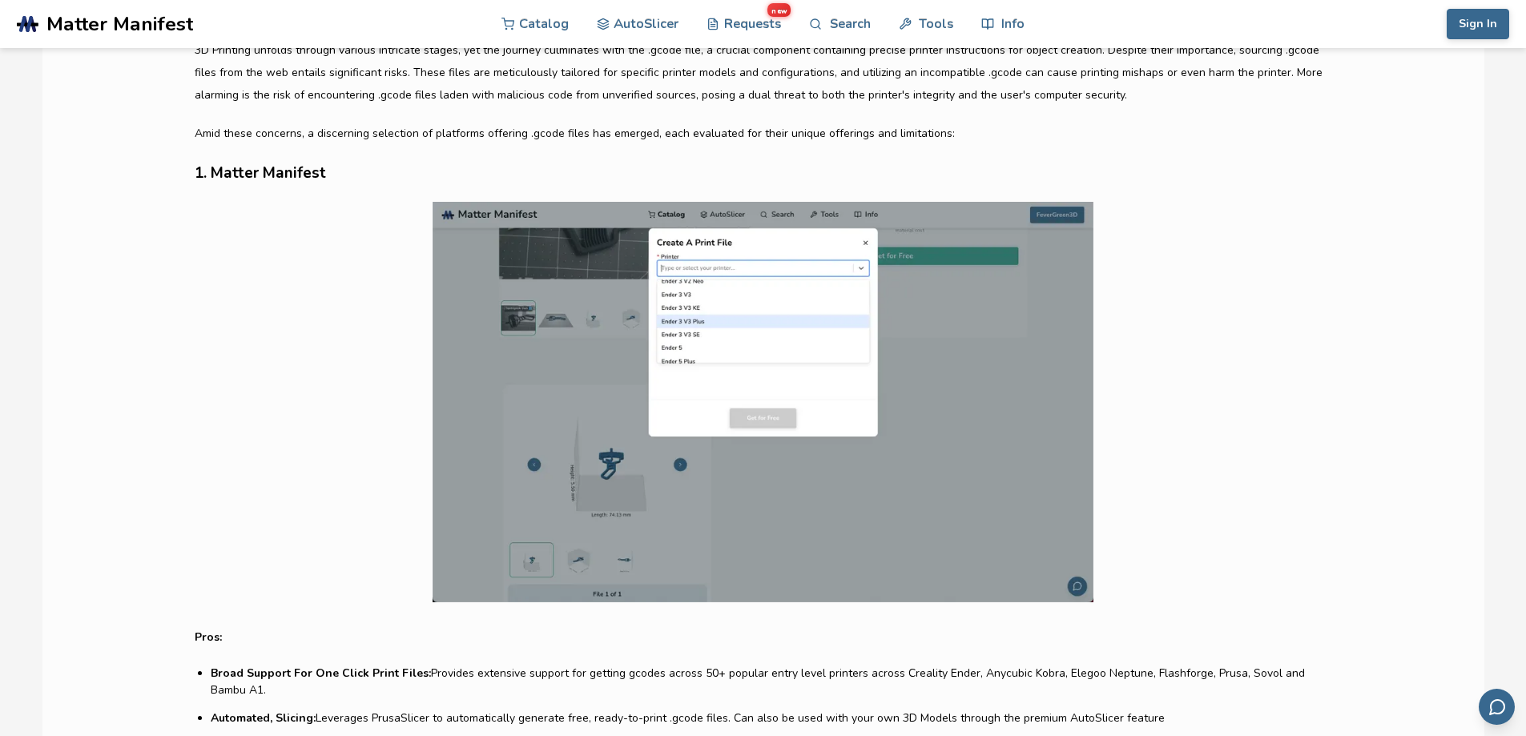
scroll to position [561, 0]
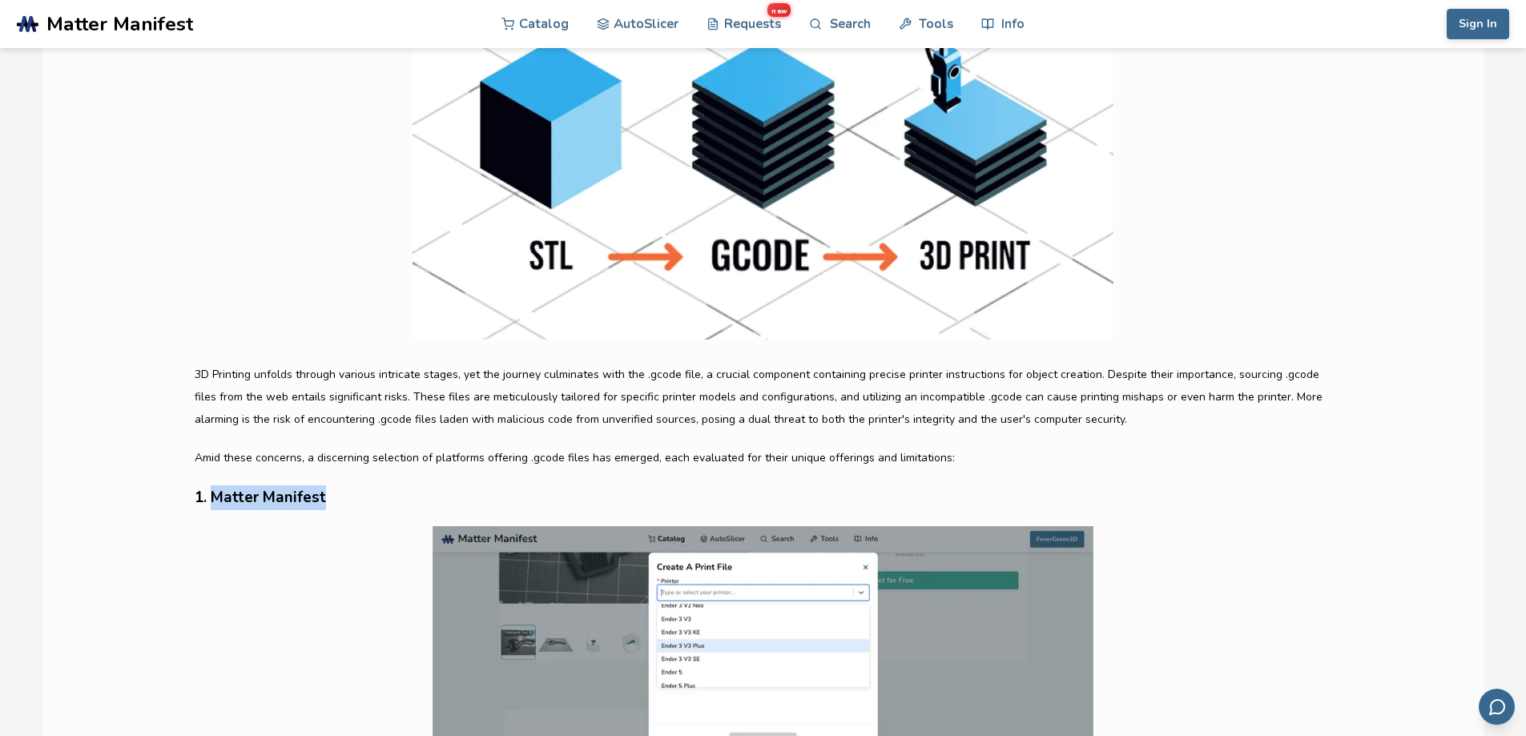
drag, startPoint x: 210, startPoint y: 491, endPoint x: 329, endPoint y: 491, distance: 118.6
click at [329, 491] on h3 "1. Matter Manifest" at bounding box center [763, 498] width 1137 height 25
copy h3 "Matter Manifest"
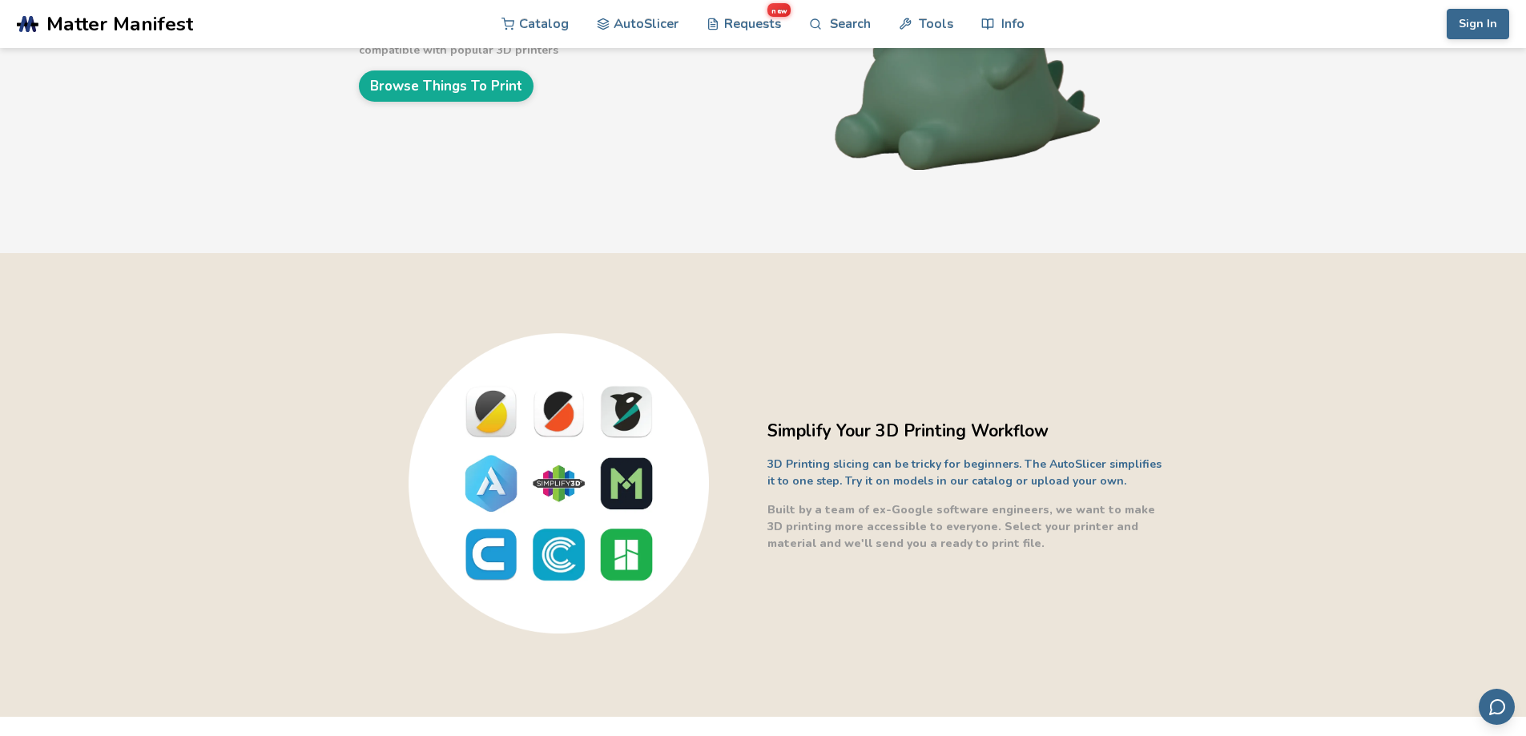
scroll to position [240, 0]
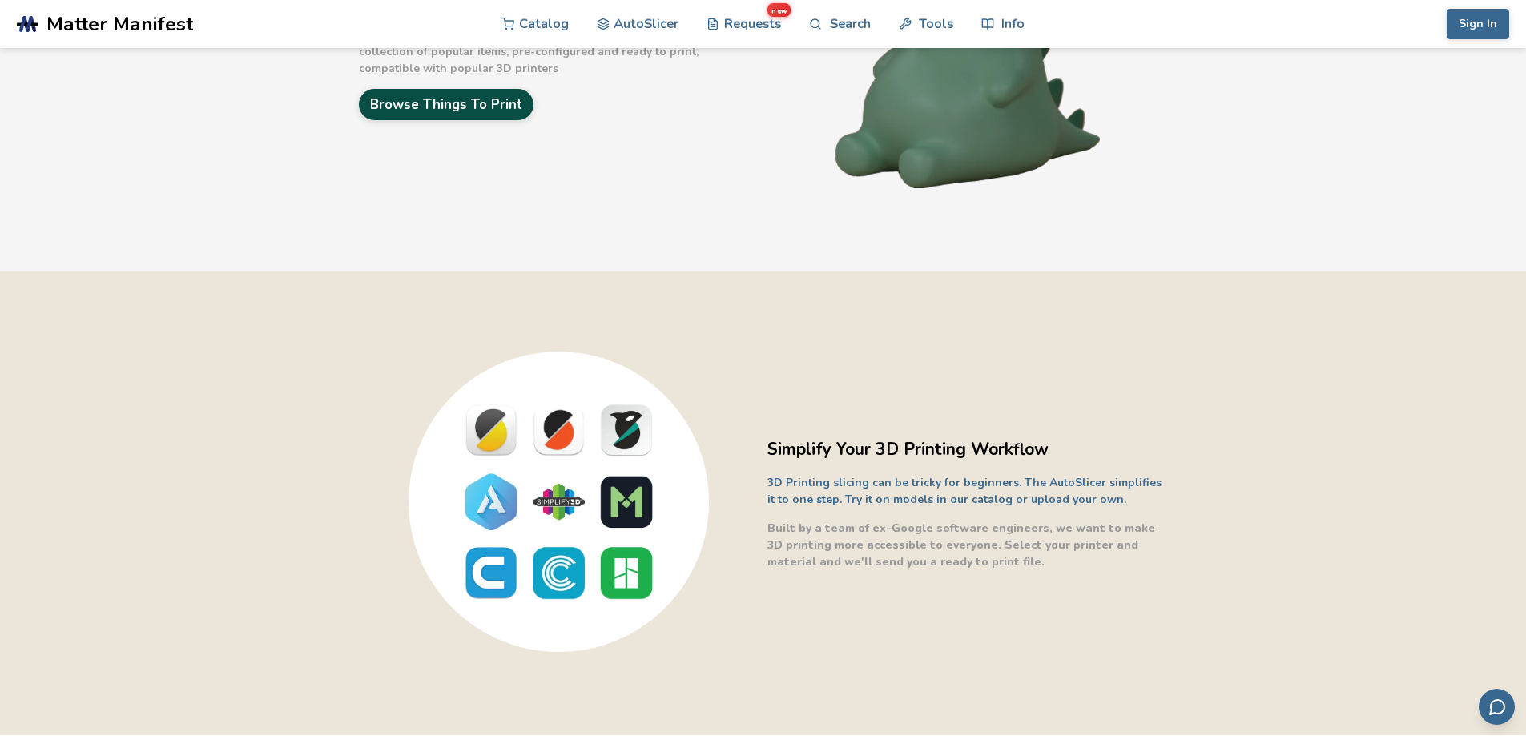
click at [490, 107] on link "Browse Things To Print" at bounding box center [446, 104] width 175 height 31
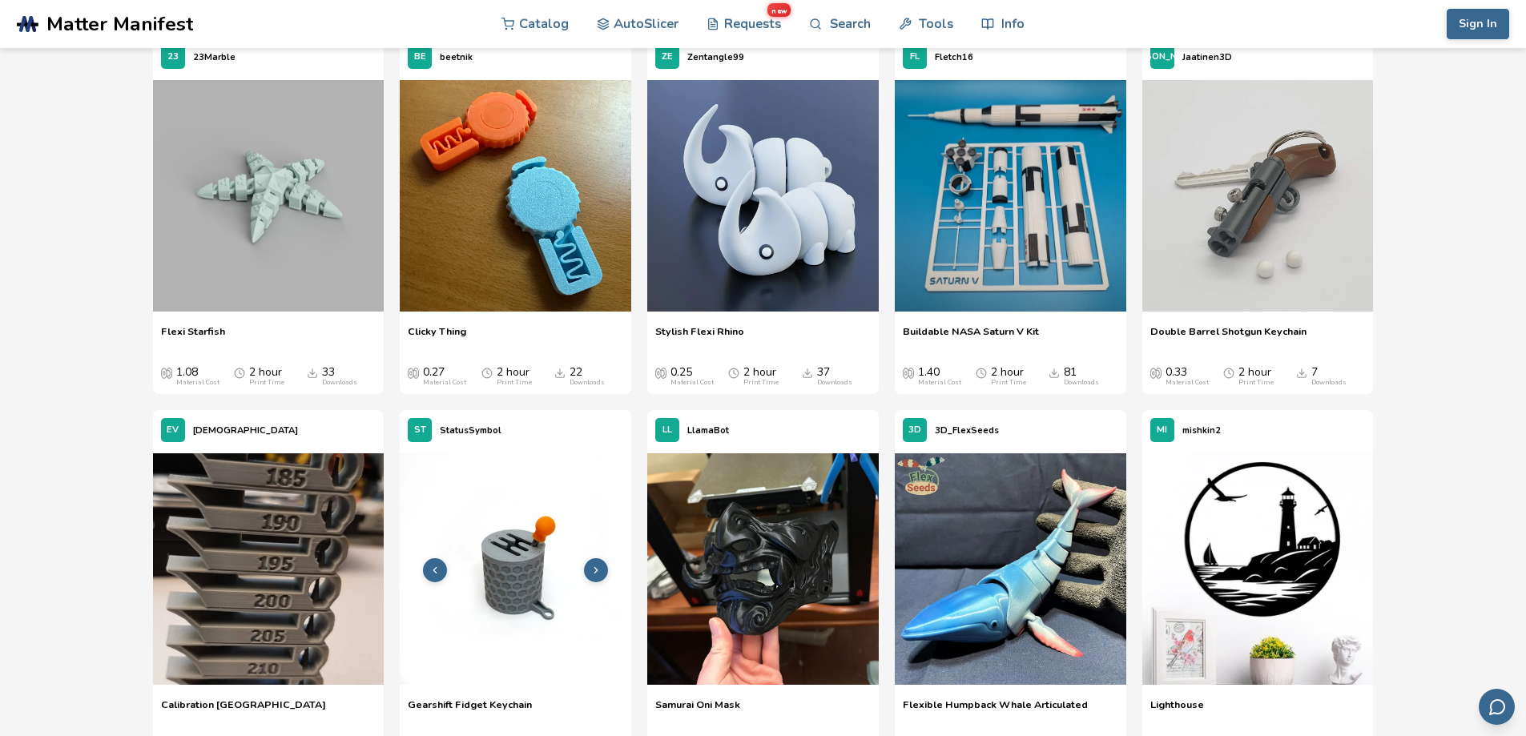
scroll to position [5609, 0]
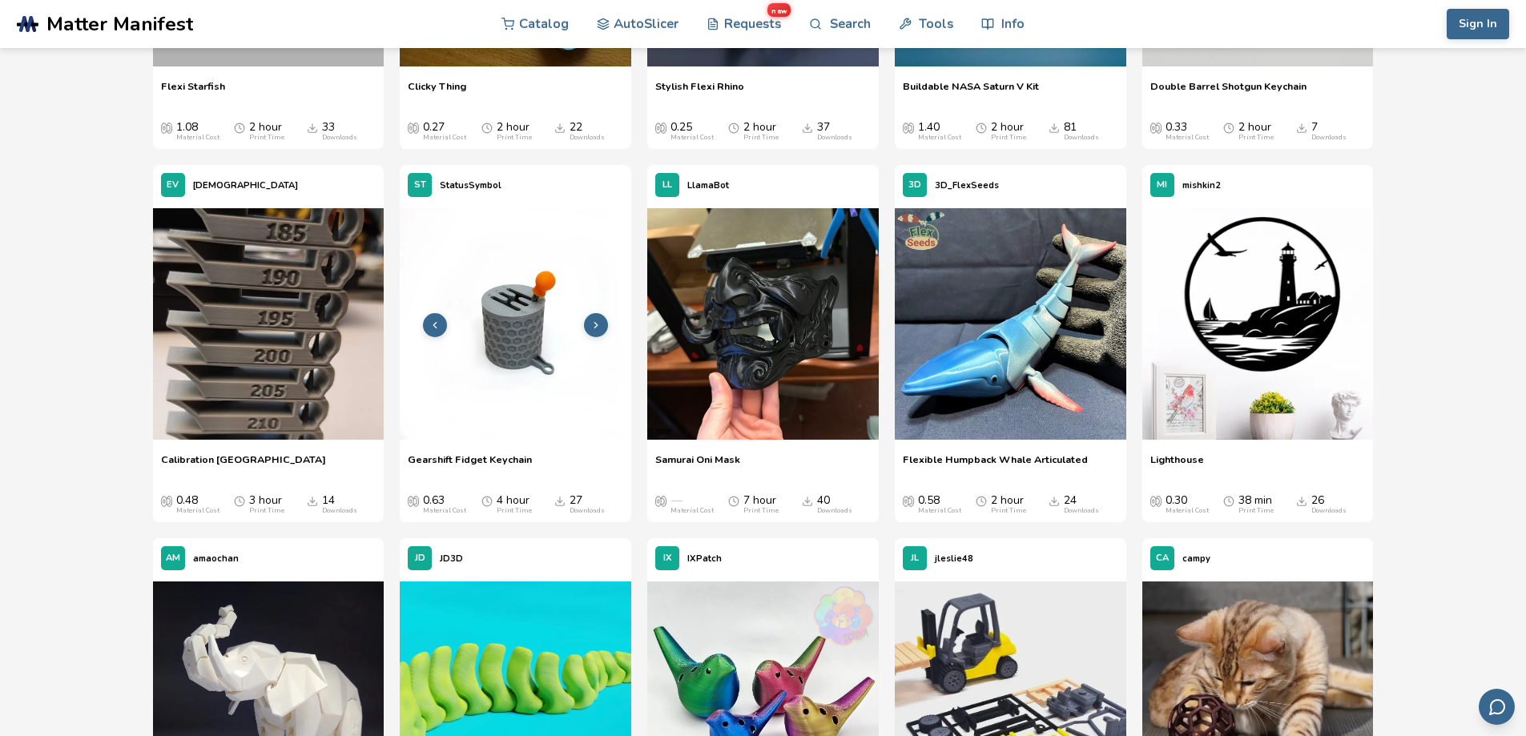
click at [514, 388] on img at bounding box center [516, 324] width 232 height 232
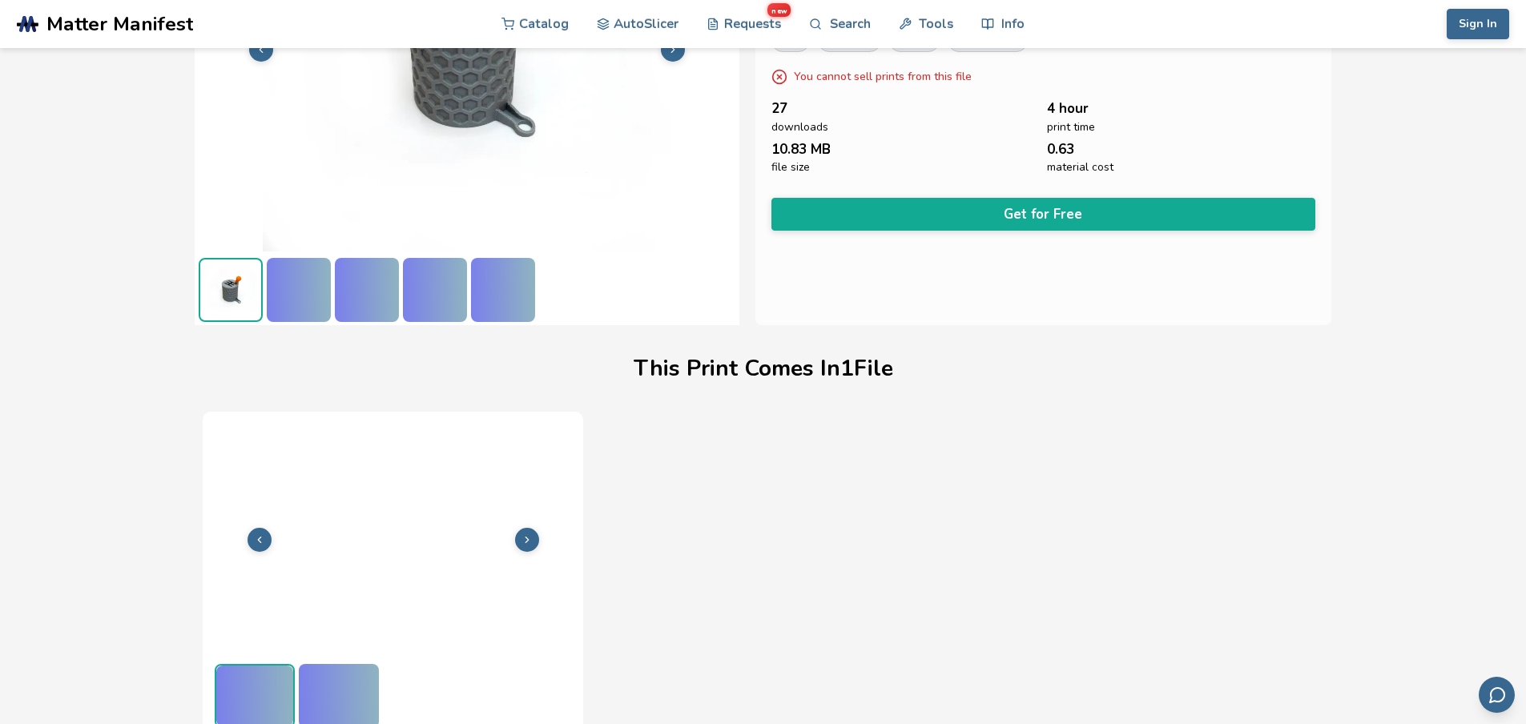
scroll to position [220, 0]
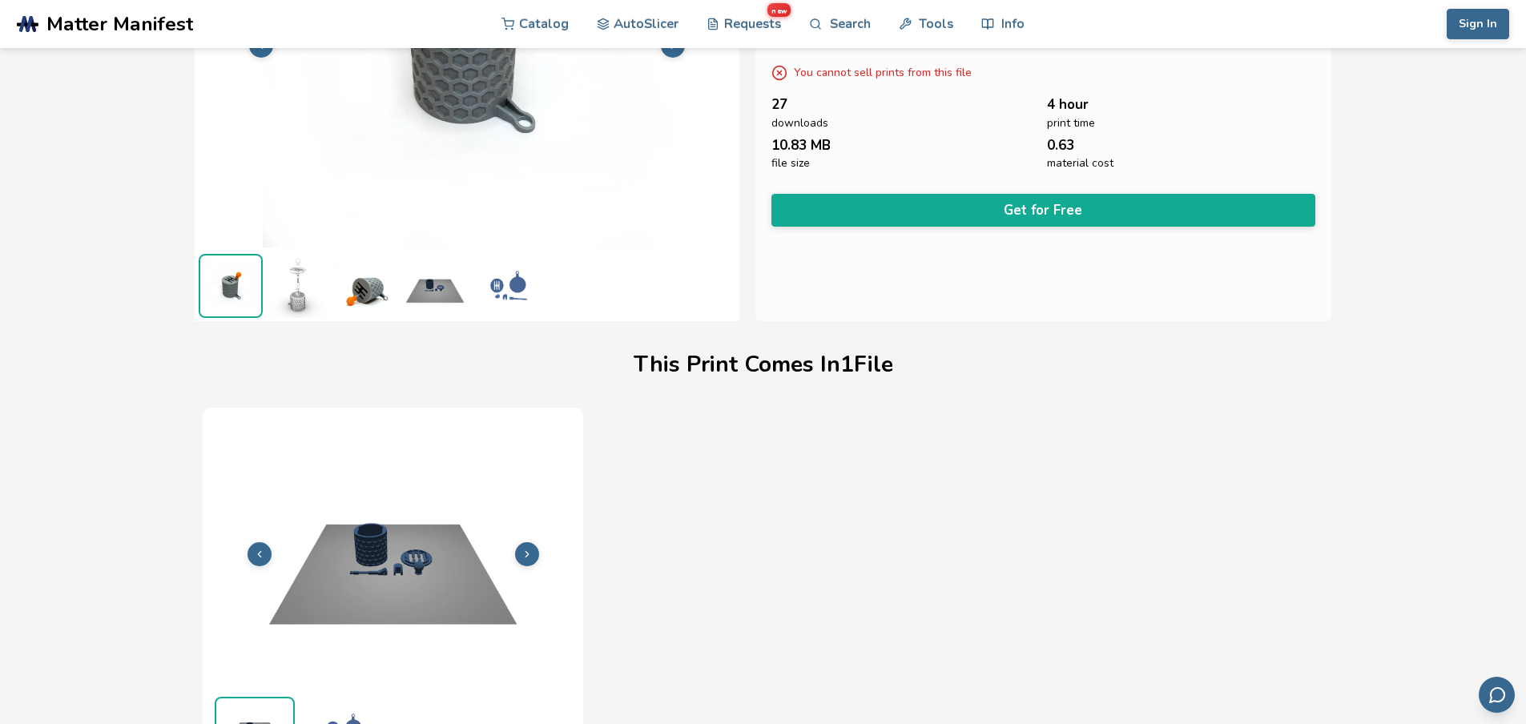
click at [301, 302] on img at bounding box center [299, 286] width 64 height 64
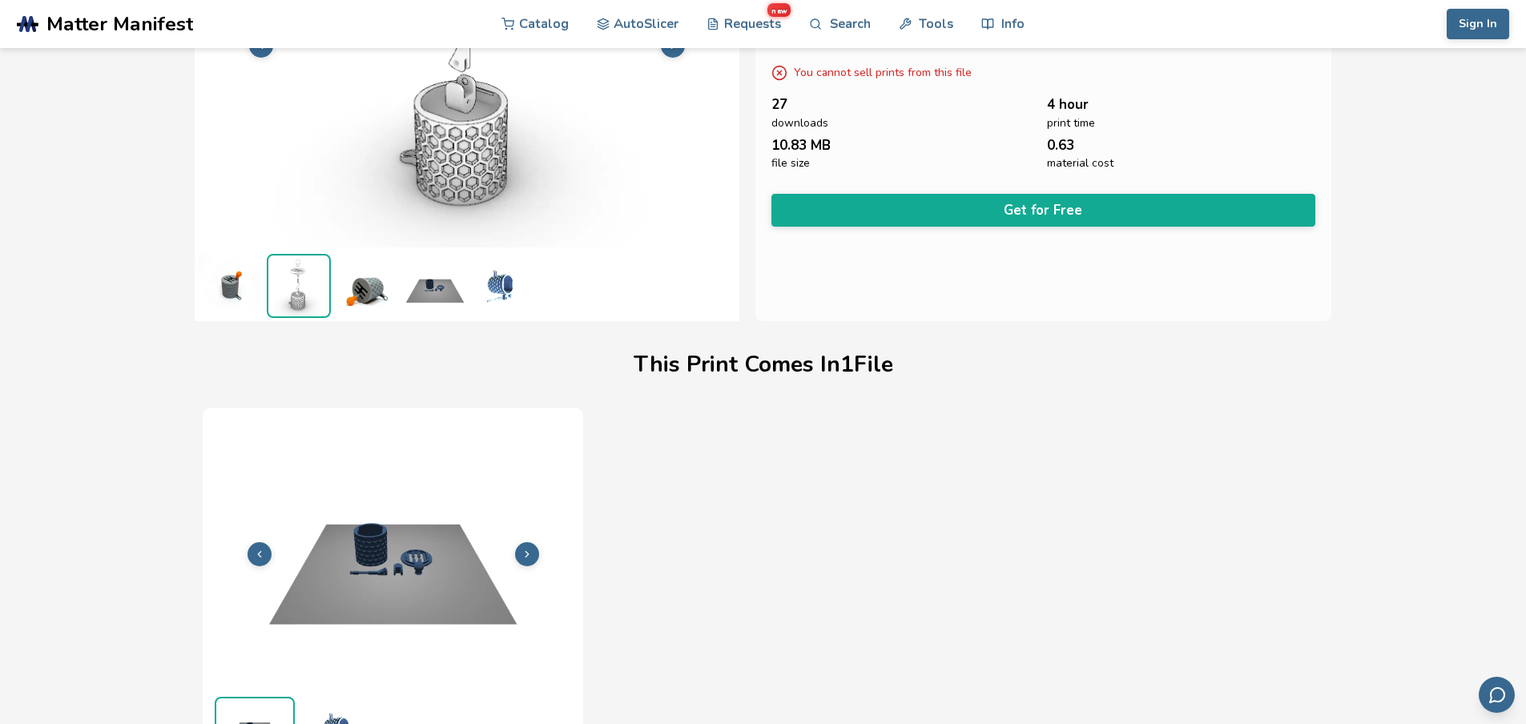
click at [357, 296] on img at bounding box center [367, 286] width 64 height 64
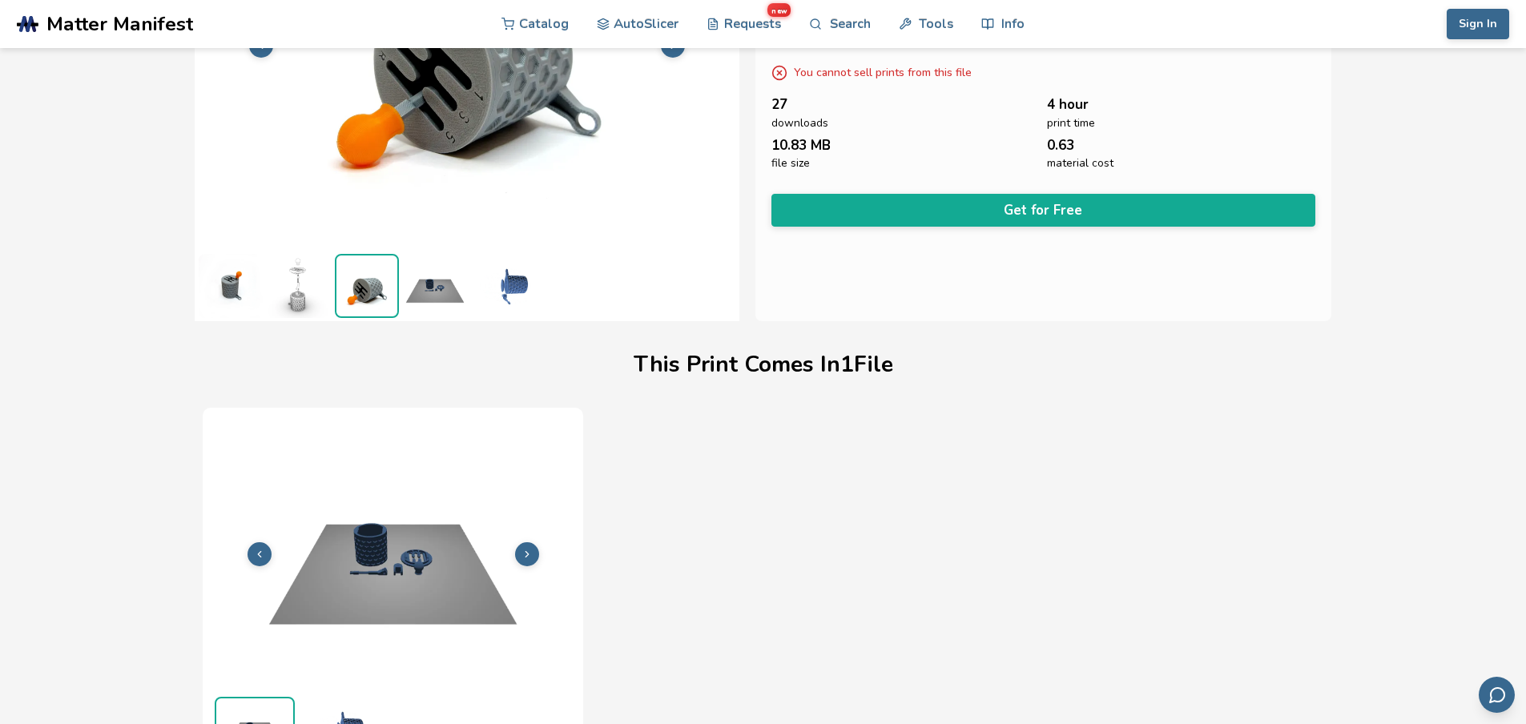
click at [438, 280] on img at bounding box center [435, 286] width 64 height 64
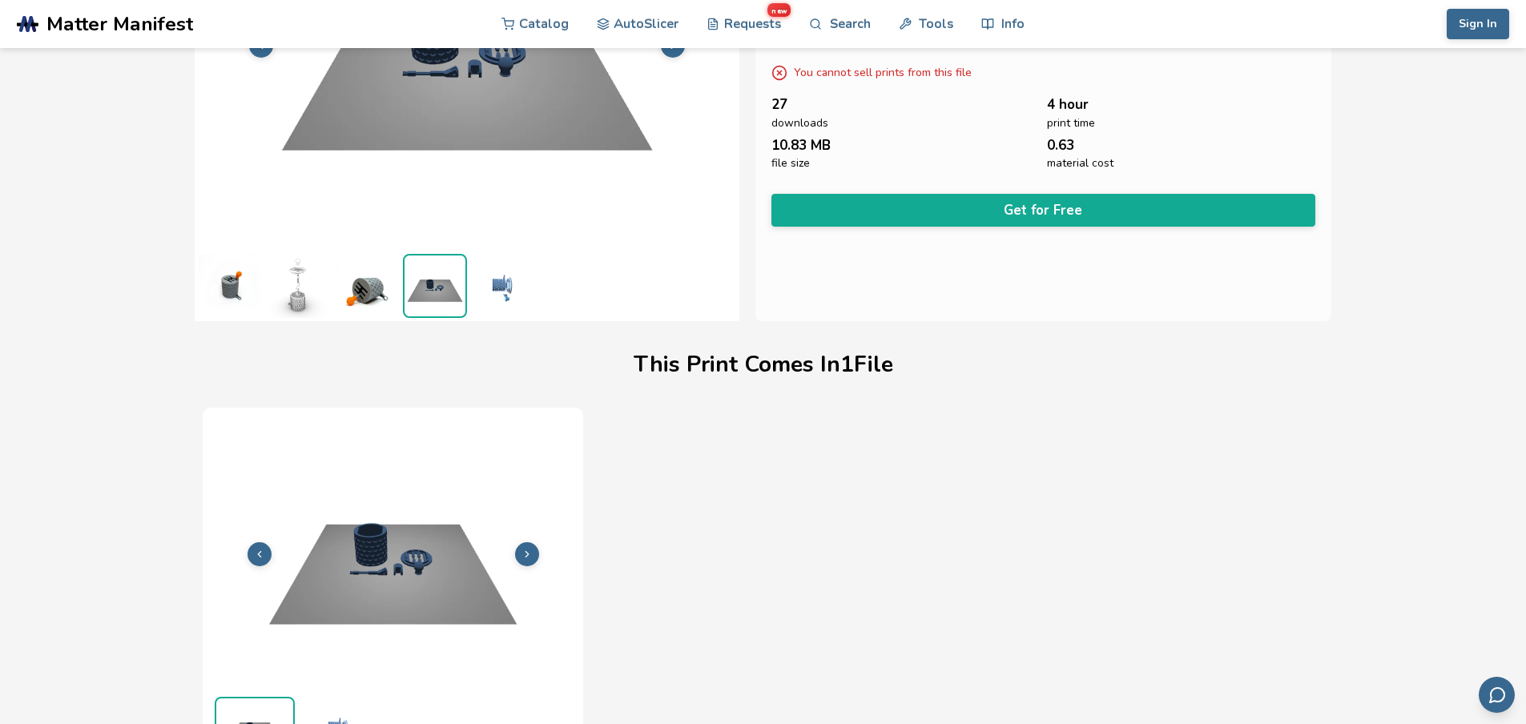
click at [526, 276] on img at bounding box center [503, 286] width 64 height 64
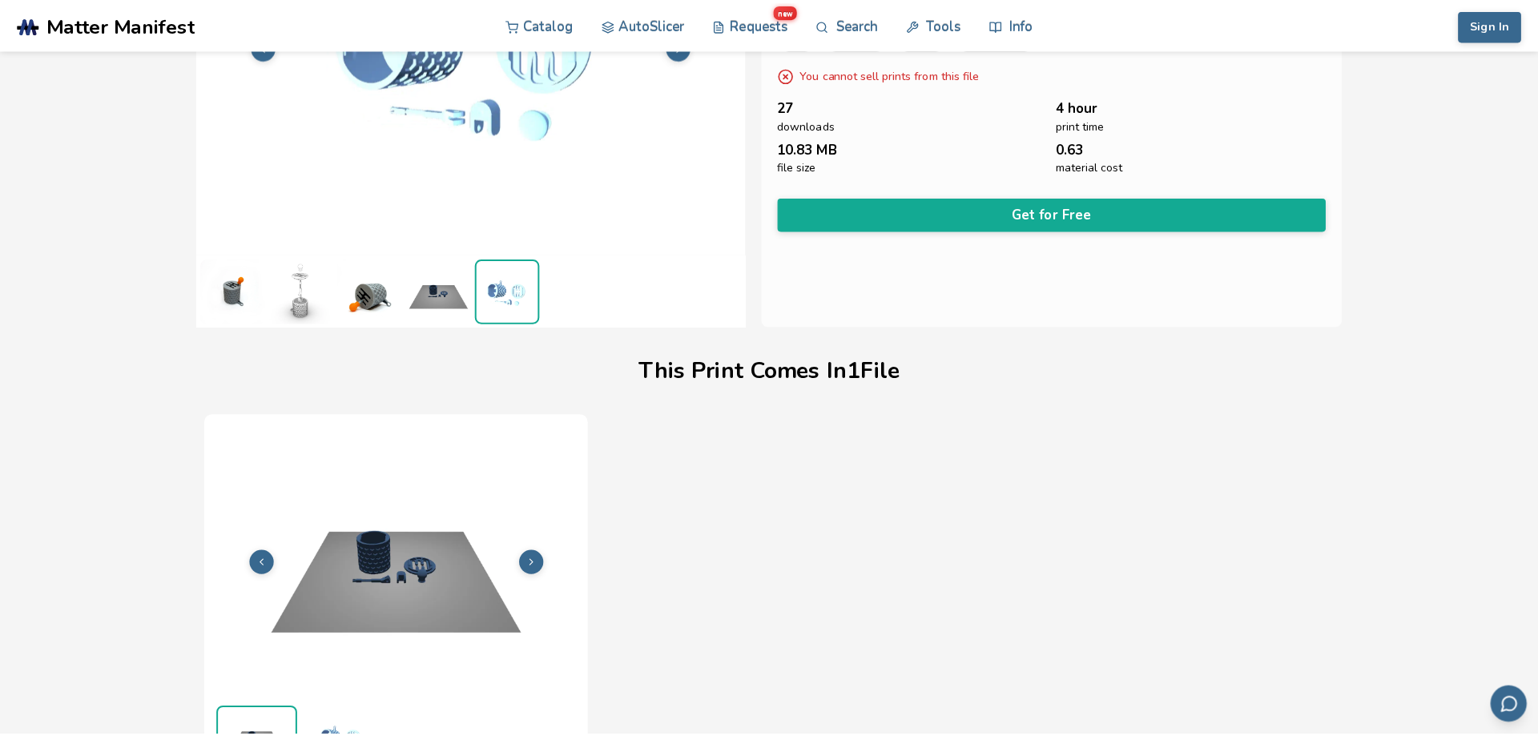
scroll to position [59, 0]
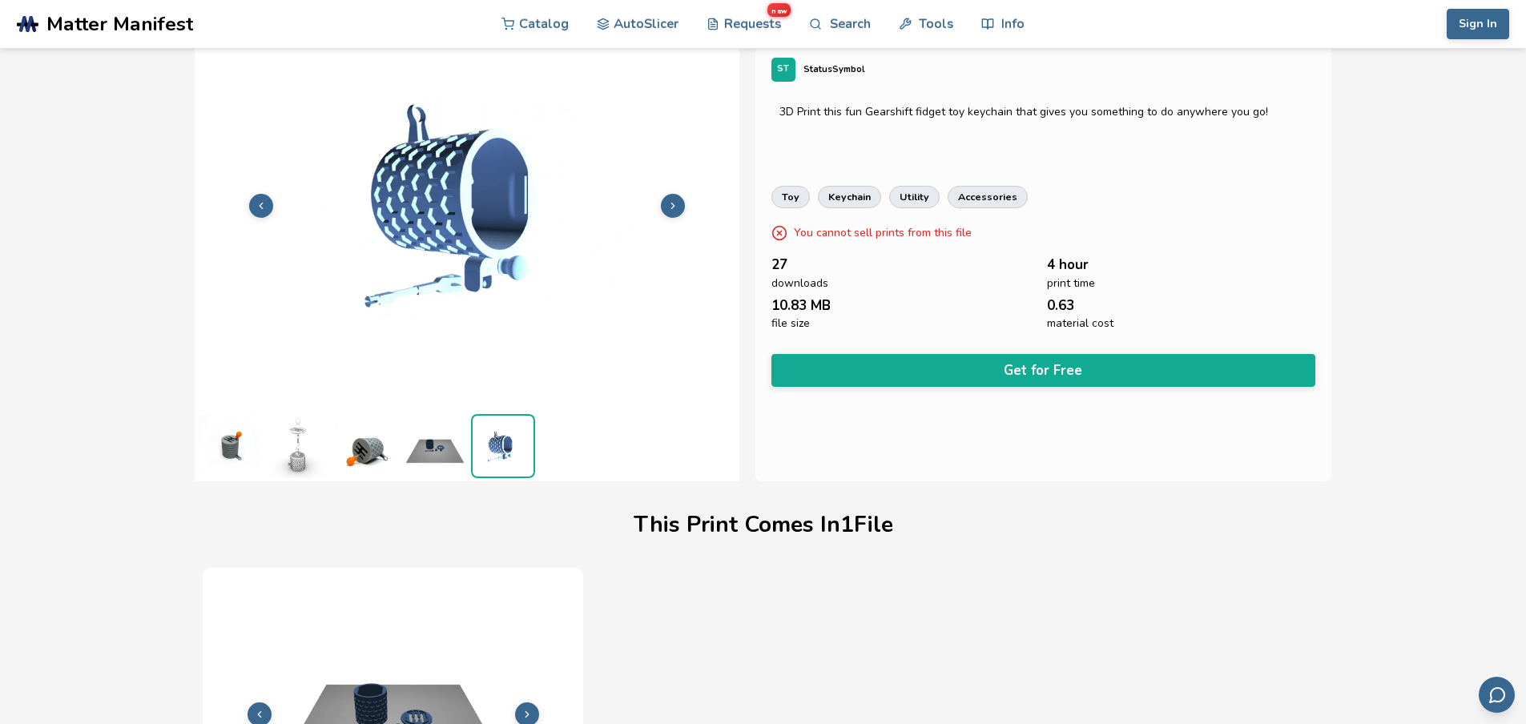
click at [400, 445] on ul at bounding box center [467, 445] width 545 height 71
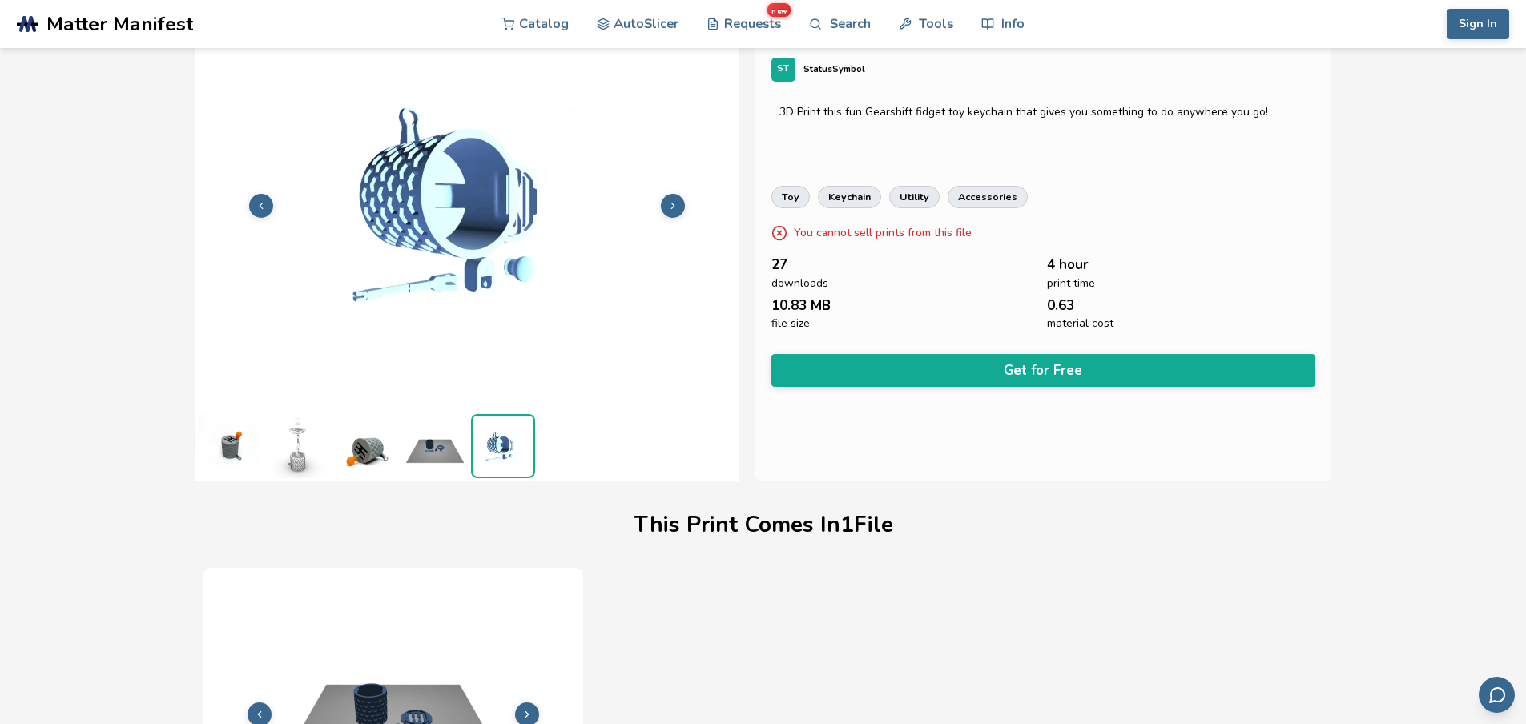
click at [421, 433] on img at bounding box center [435, 446] width 64 height 64
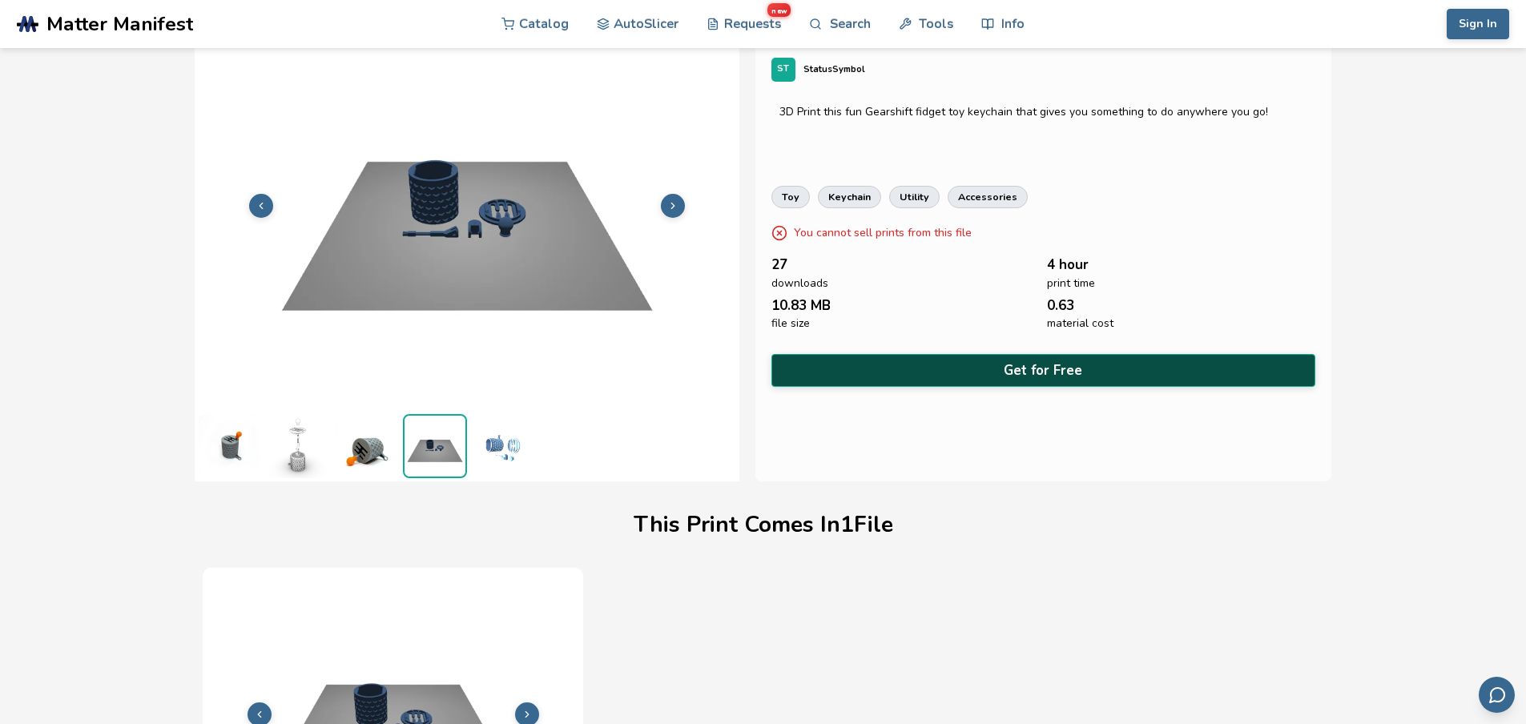
click at [916, 357] on button "Get for Free" at bounding box center [1044, 370] width 545 height 33
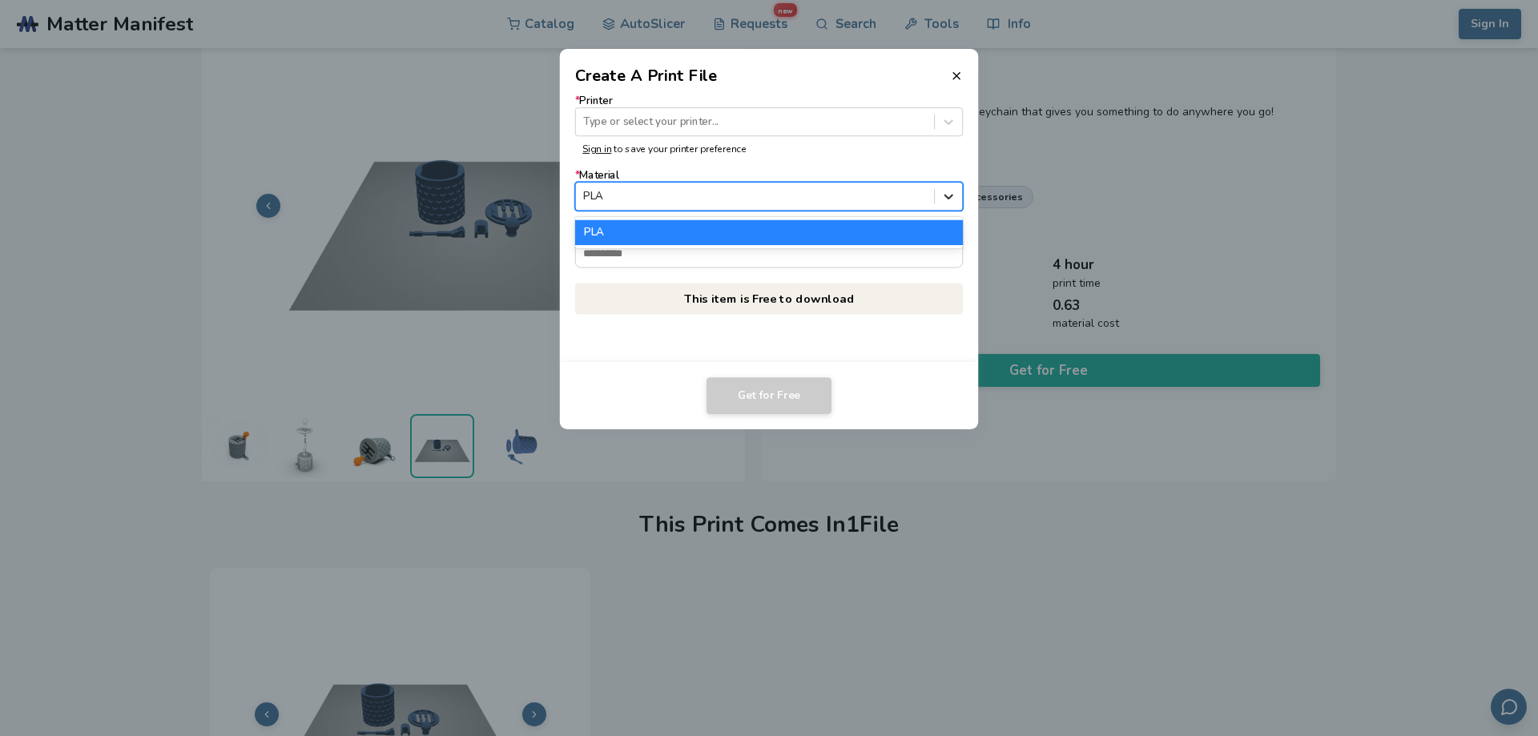
click at [952, 201] on icon at bounding box center [949, 196] width 15 height 15
click at [721, 234] on div "PLA" at bounding box center [769, 232] width 389 height 24
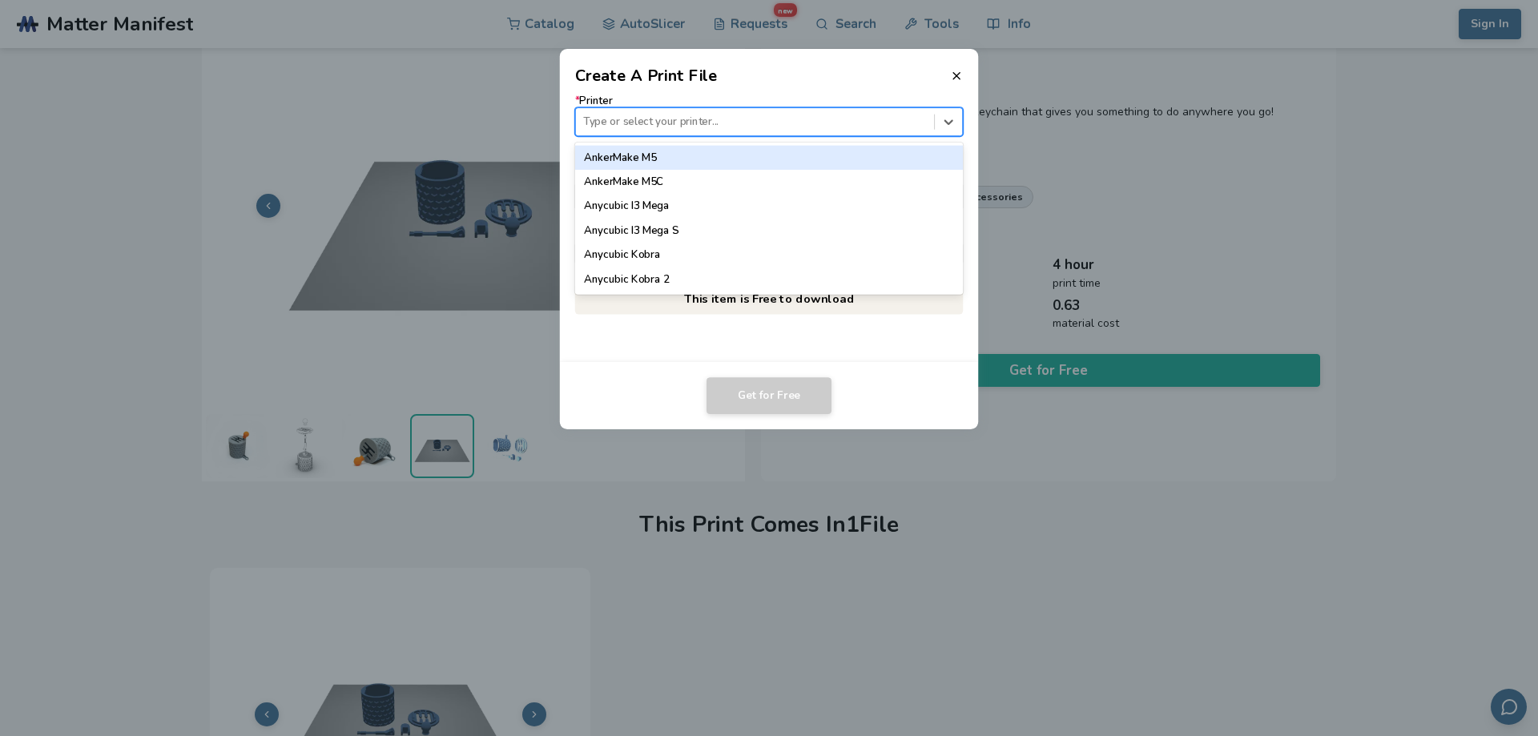
click at [644, 122] on div at bounding box center [754, 122] width 343 height 15
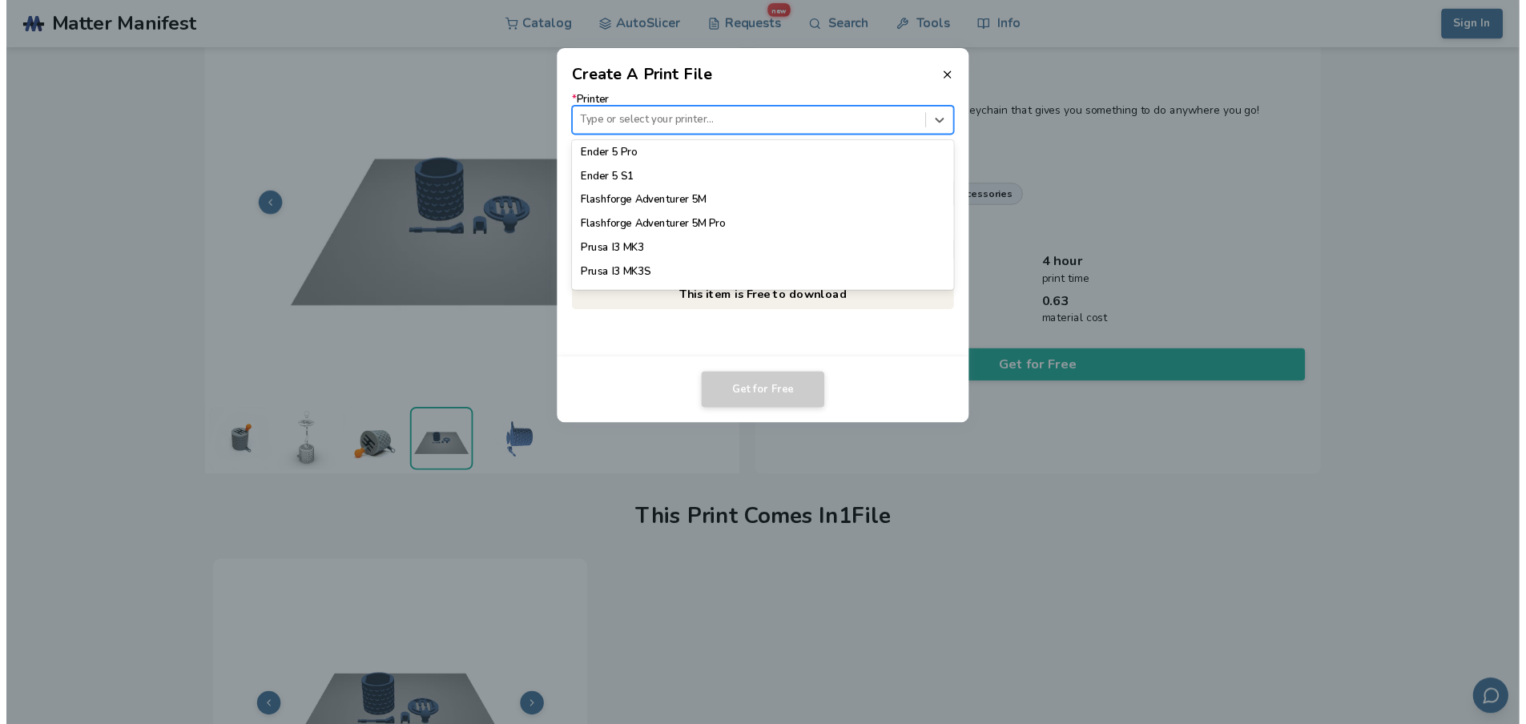
scroll to position [1492, 0]
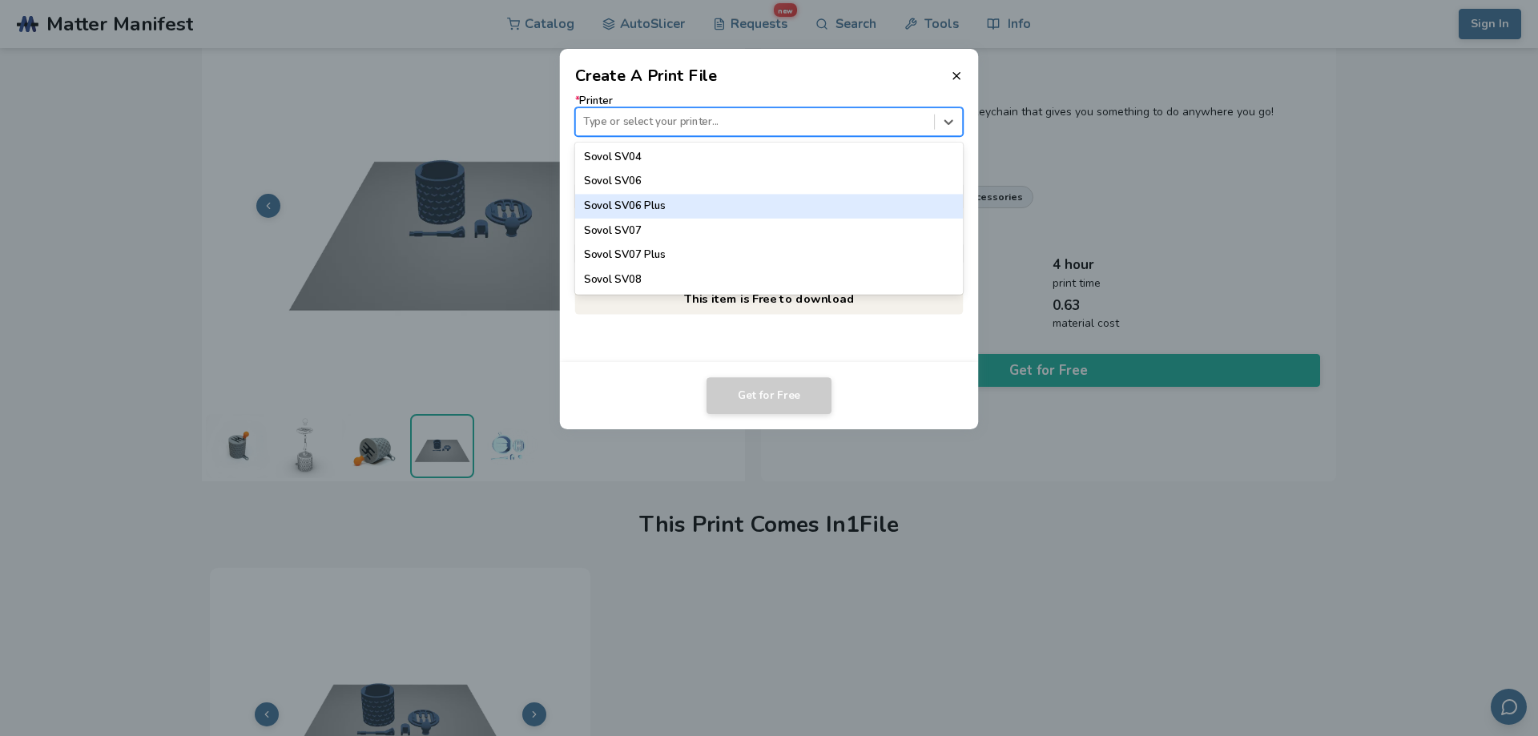
click at [587, 204] on div "Sovol SV06 Plus" at bounding box center [769, 206] width 389 height 24
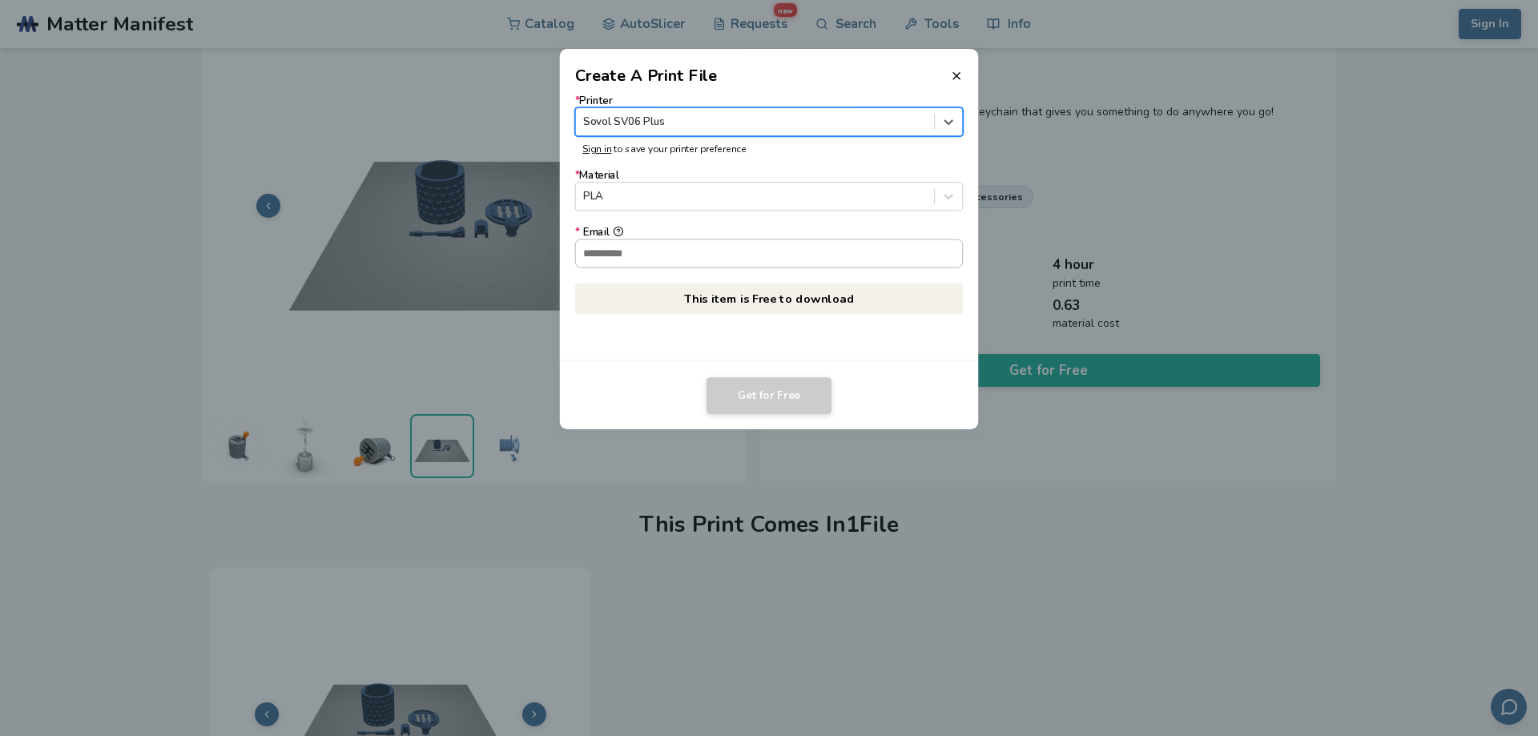
click at [652, 249] on input "* Email" at bounding box center [769, 253] width 387 height 27
type input "**********"
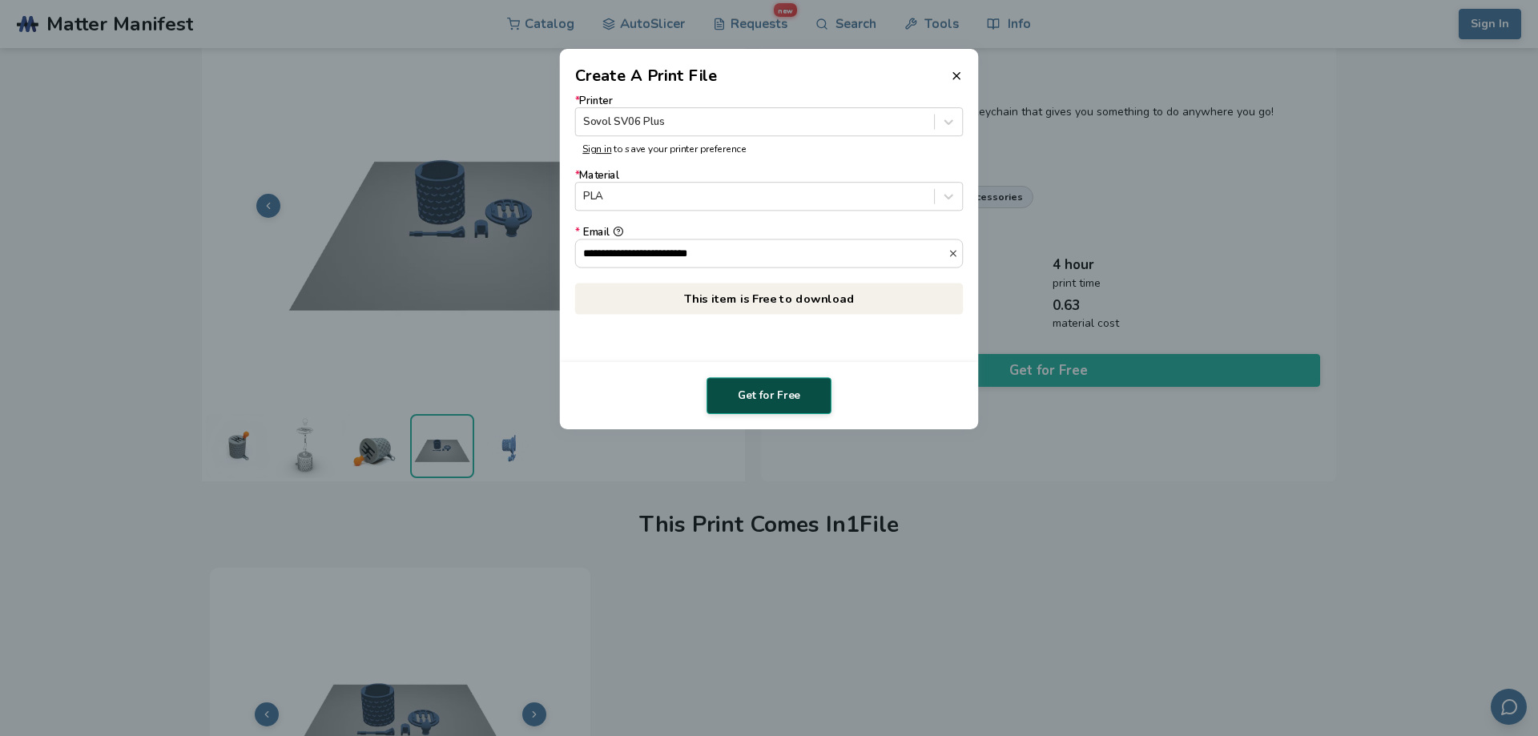
click at [736, 385] on button "Get for Free" at bounding box center [769, 395] width 125 height 37
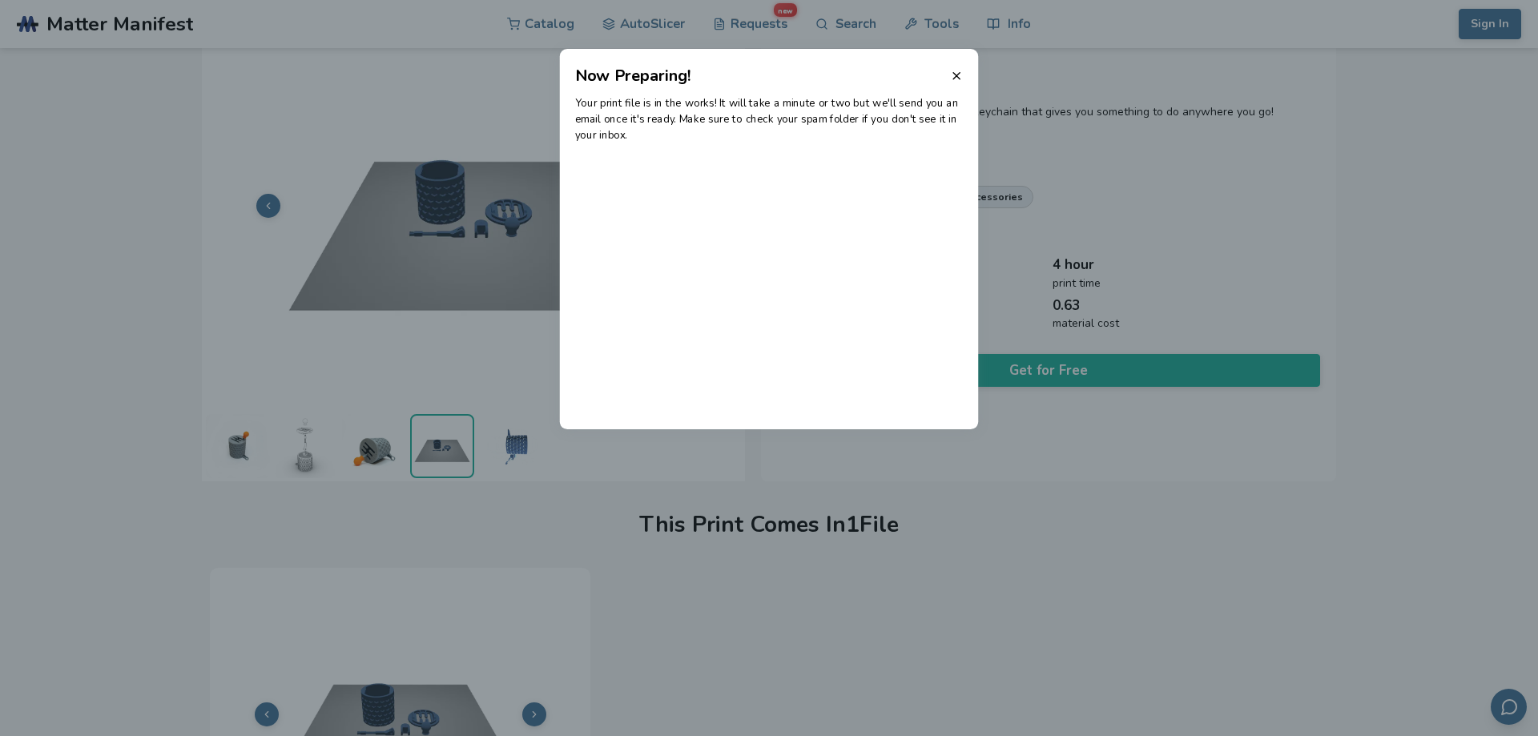
drag, startPoint x: 962, startPoint y: 76, endPoint x: 962, endPoint y: 62, distance: 14.4
click at [962, 62] on header "Now Preparing!" at bounding box center [769, 68] width 419 height 38
click at [960, 79] on line at bounding box center [957, 76] width 6 height 6
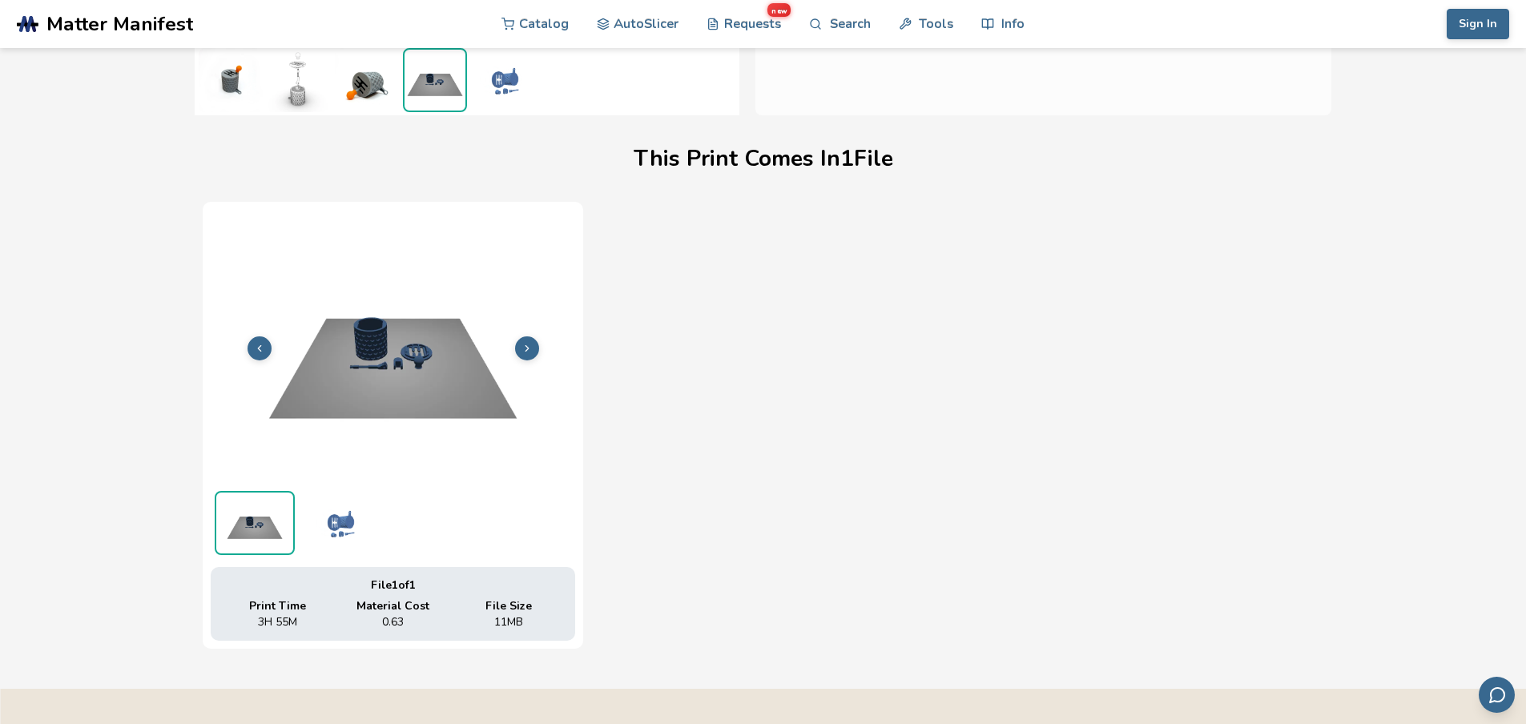
scroll to position [460, 0]
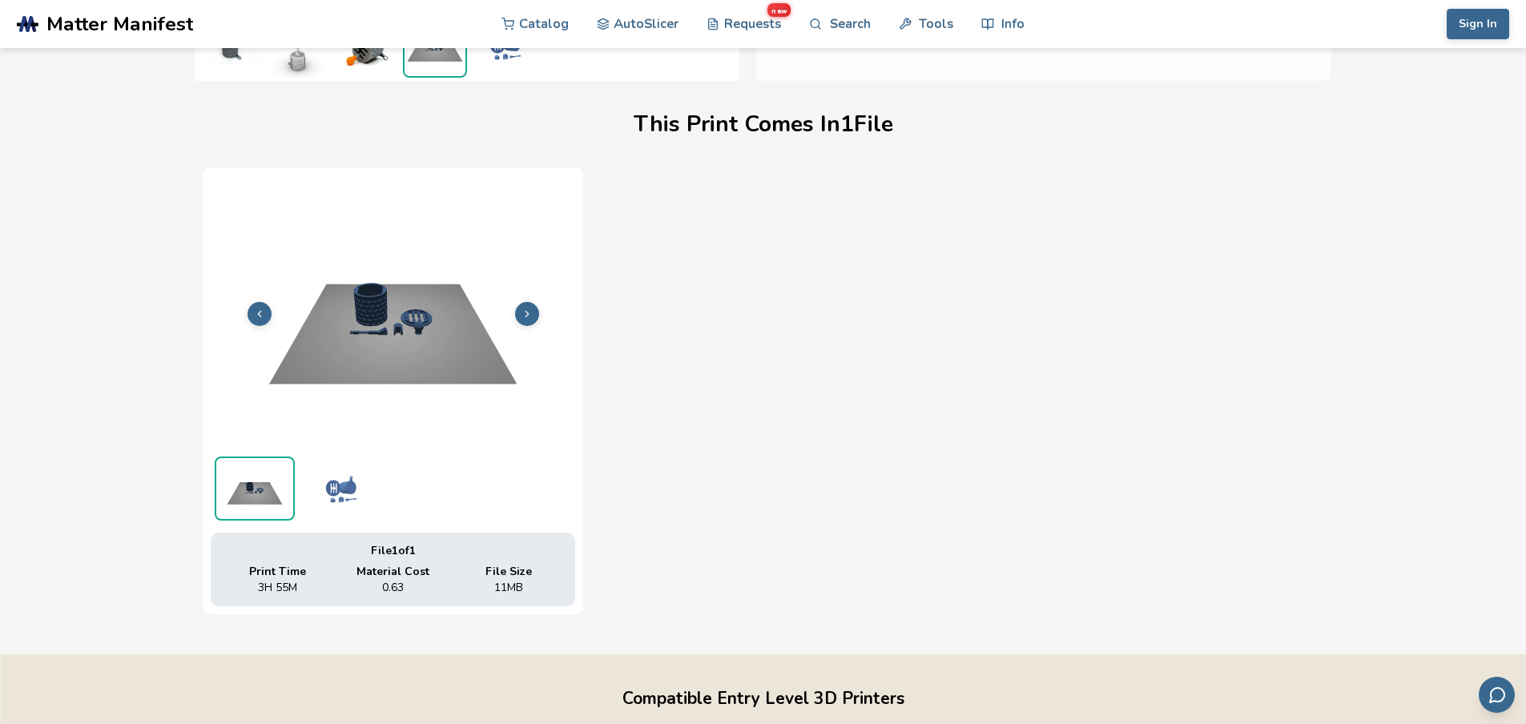
click at [526, 315] on icon at bounding box center [527, 313] width 11 height 11
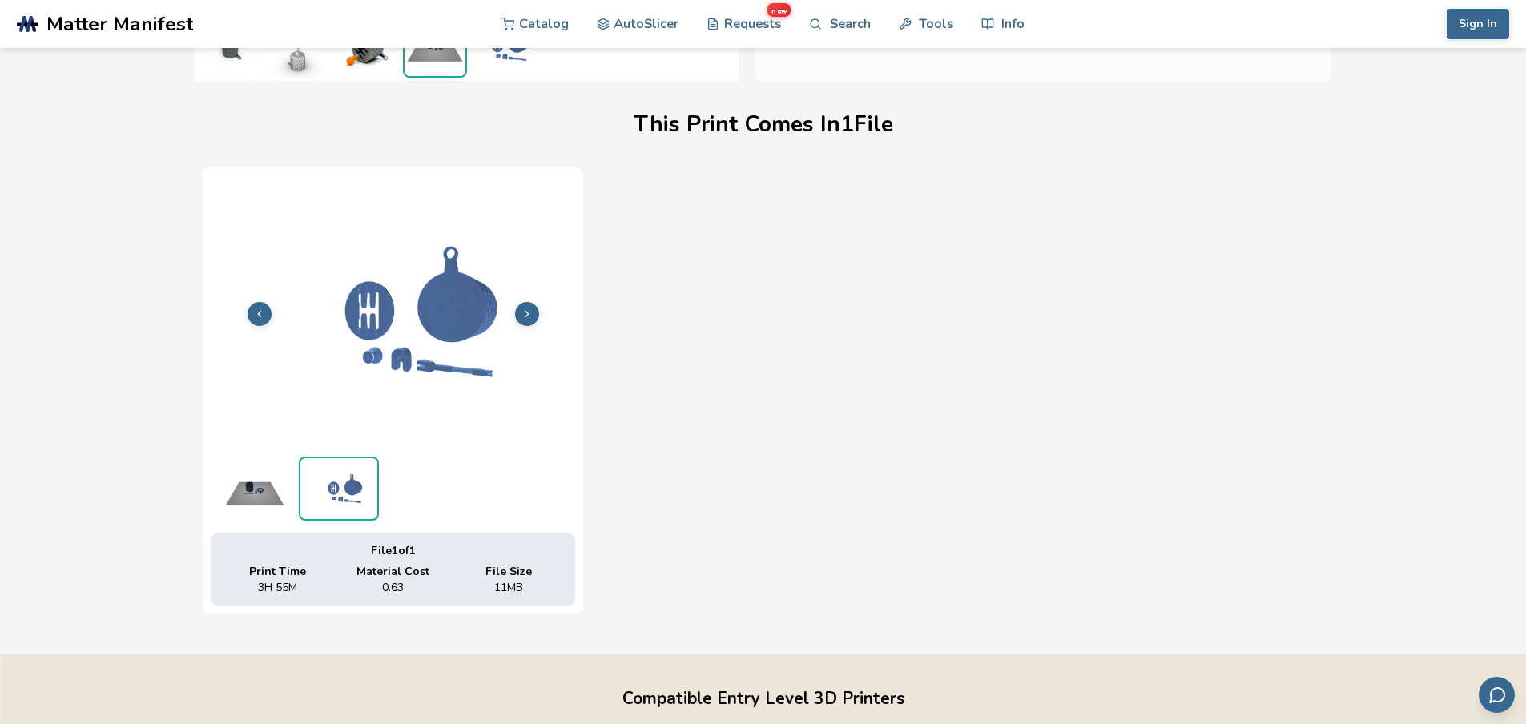
click at [526, 317] on icon at bounding box center [527, 313] width 11 height 11
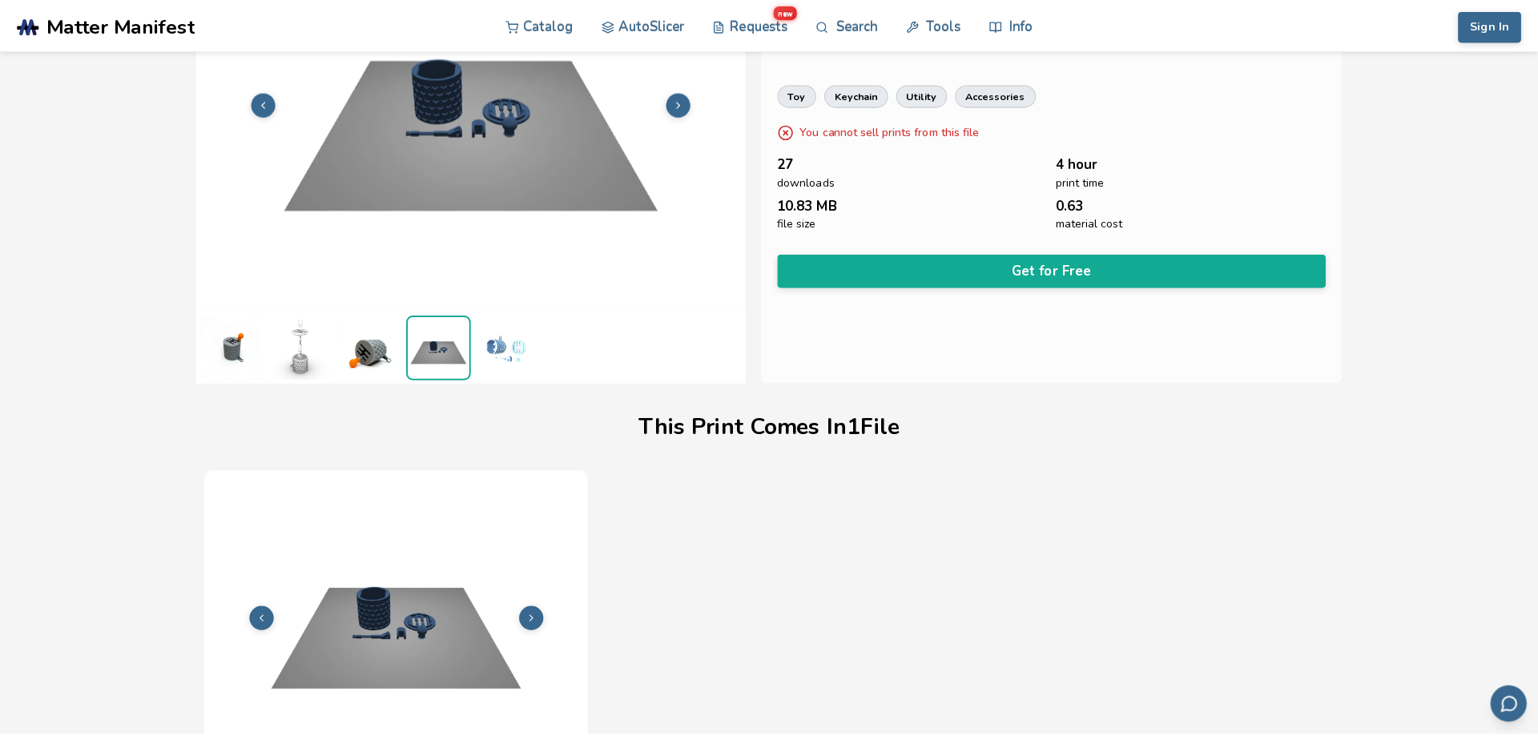
scroll to position [0, 0]
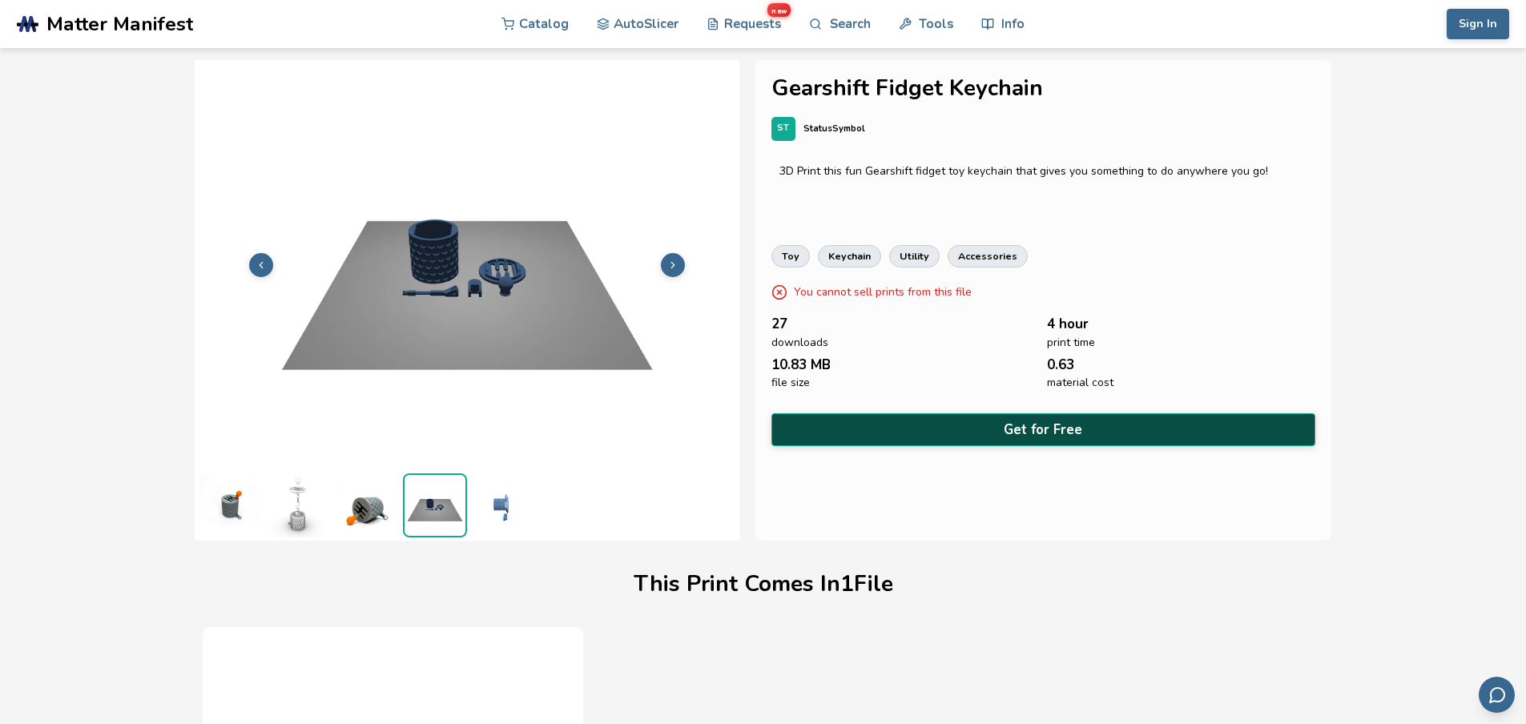
click at [881, 427] on button "Get for Free" at bounding box center [1044, 429] width 545 height 33
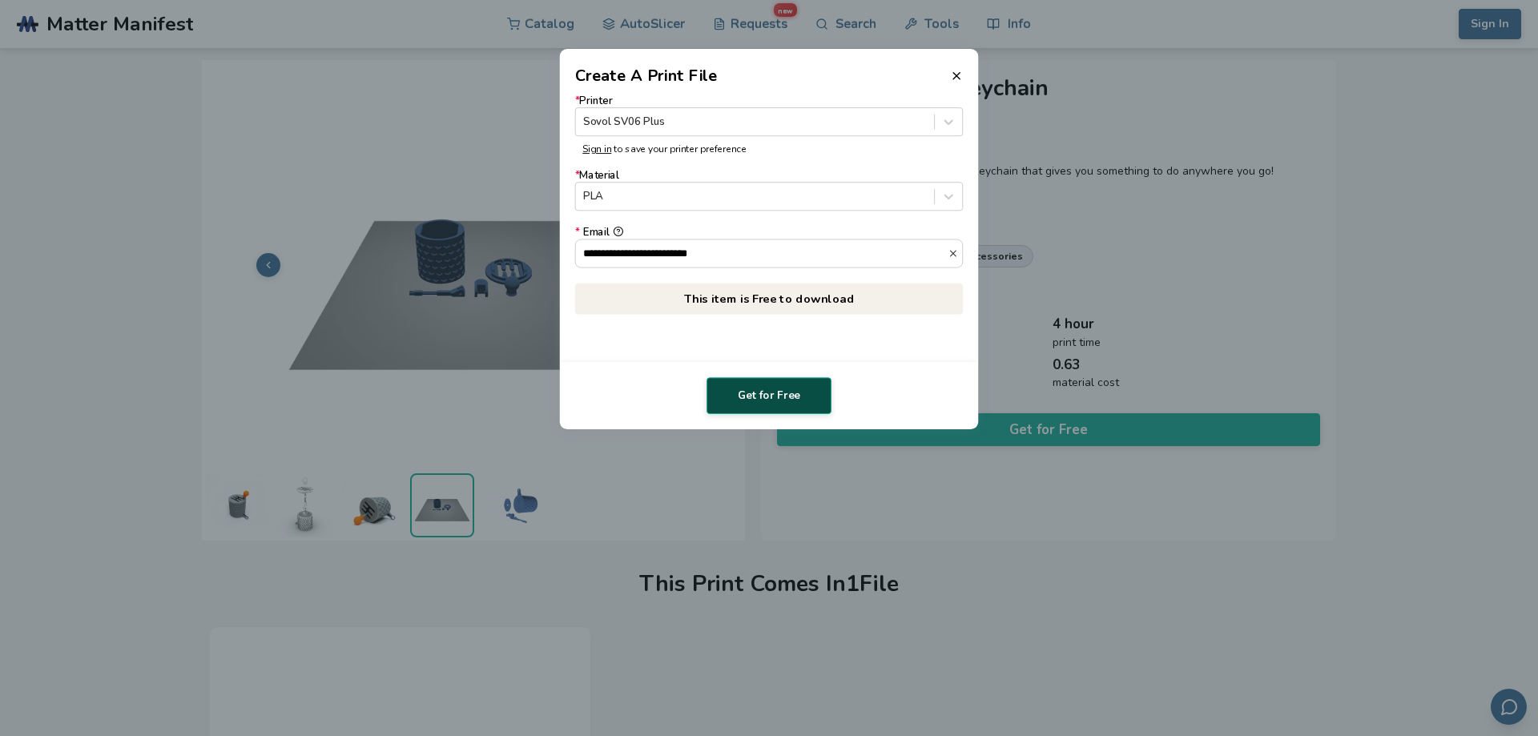
click at [778, 393] on button "Get for Free" at bounding box center [769, 395] width 125 height 37
click at [798, 299] on p "This item is Free to download" at bounding box center [769, 298] width 389 height 31
drag, startPoint x: 675, startPoint y: 300, endPoint x: 883, endPoint y: 297, distance: 208.4
click at [883, 297] on p "This item is Free to download" at bounding box center [769, 298] width 389 height 31
click at [885, 297] on p "This item is Free to download" at bounding box center [769, 298] width 389 height 31
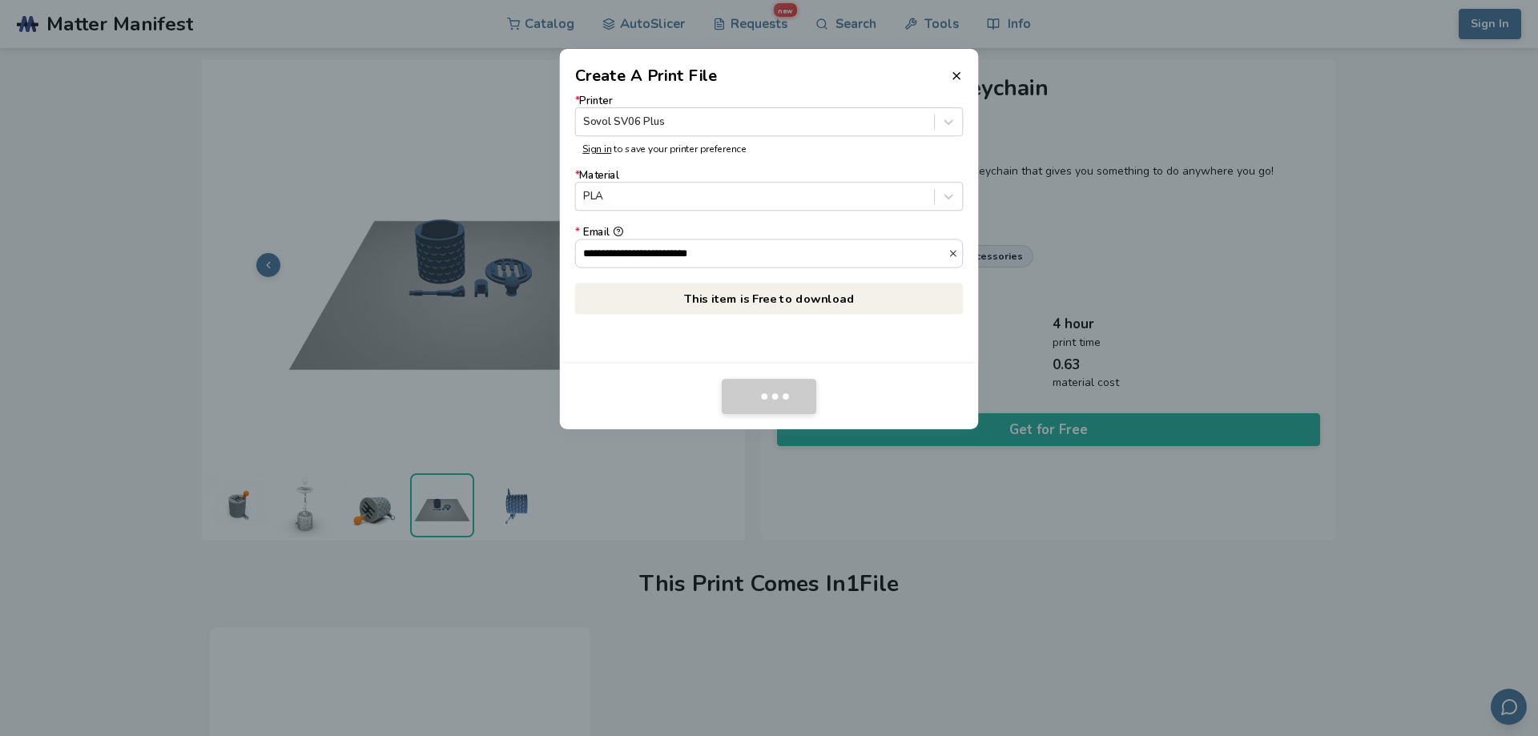
drag, startPoint x: 1107, startPoint y: 454, endPoint x: 1117, endPoint y: 457, distance: 9.9
click at [1115, 456] on dialog "**********" at bounding box center [769, 368] width 1462 height 700
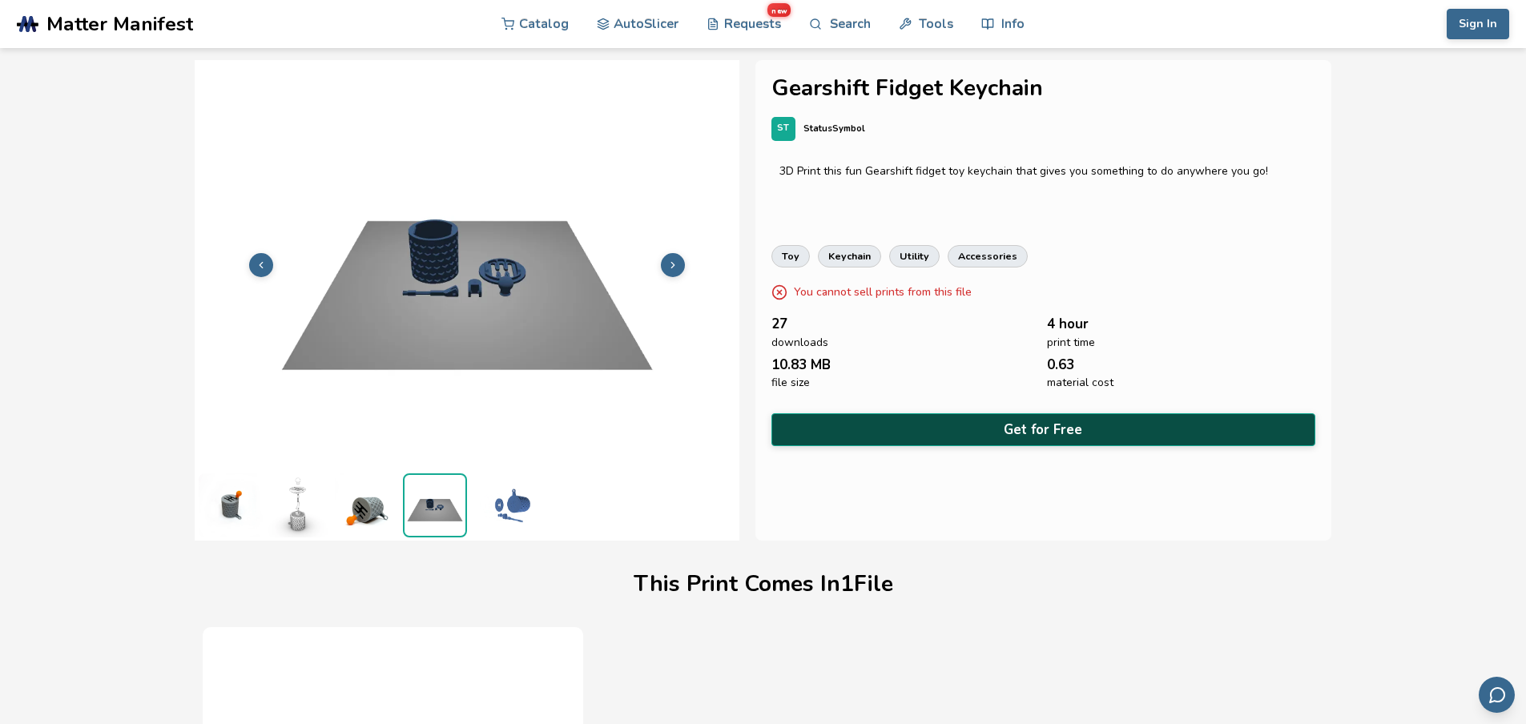
click at [1004, 429] on button "Get for Free" at bounding box center [1044, 429] width 545 height 33
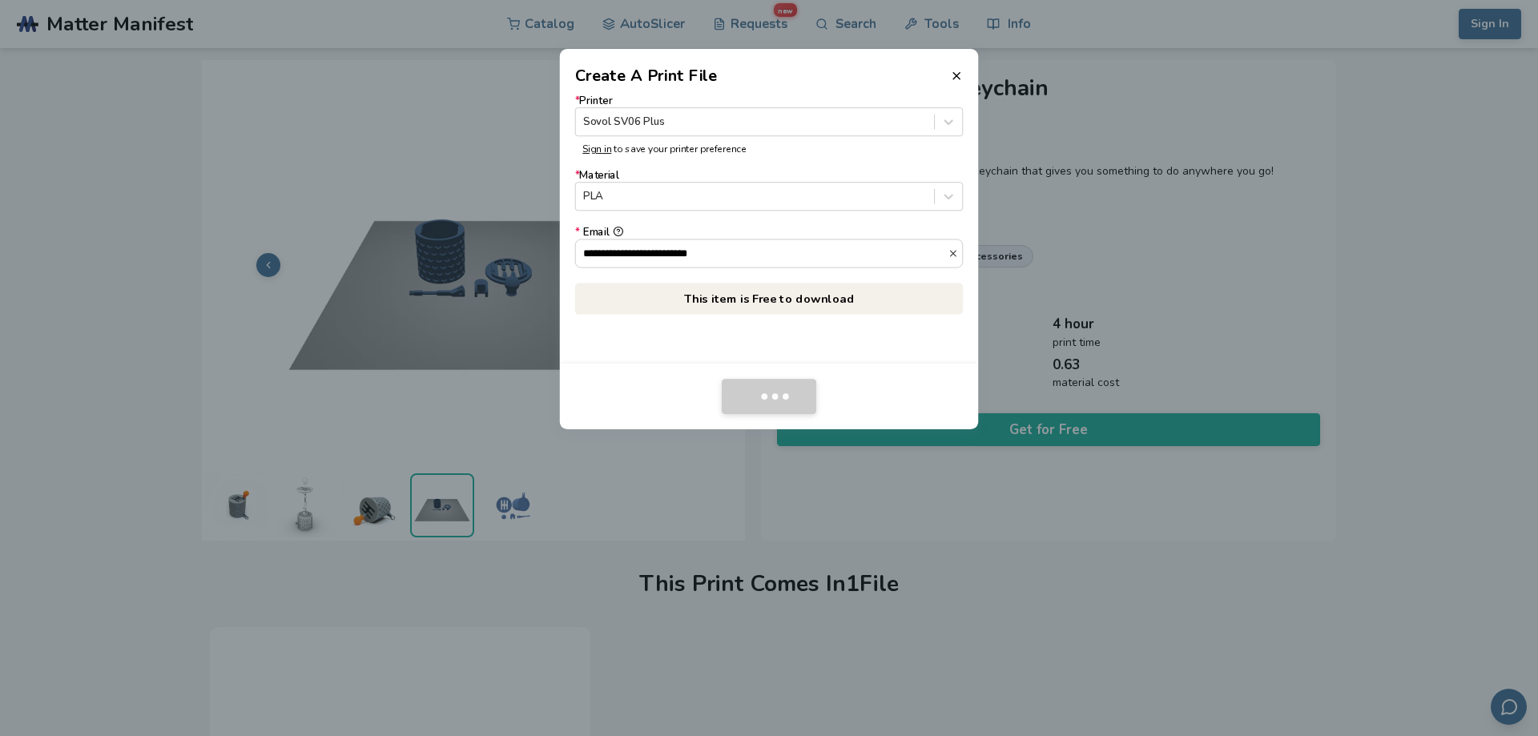
click at [943, 67] on header "Create A Print File" at bounding box center [769, 68] width 419 height 38
click at [956, 79] on icon at bounding box center [956, 76] width 13 height 13
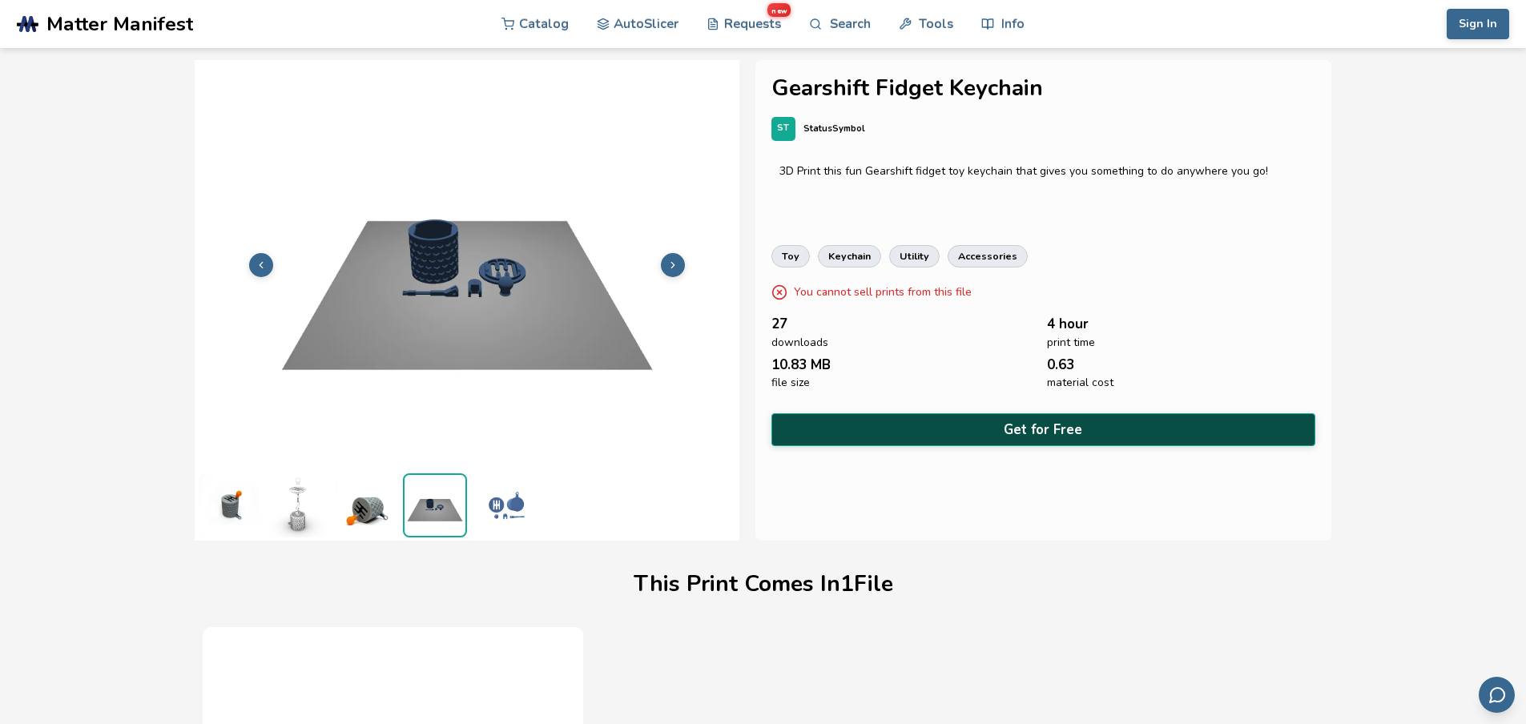
click at [1080, 420] on button "Get for Free" at bounding box center [1044, 429] width 545 height 33
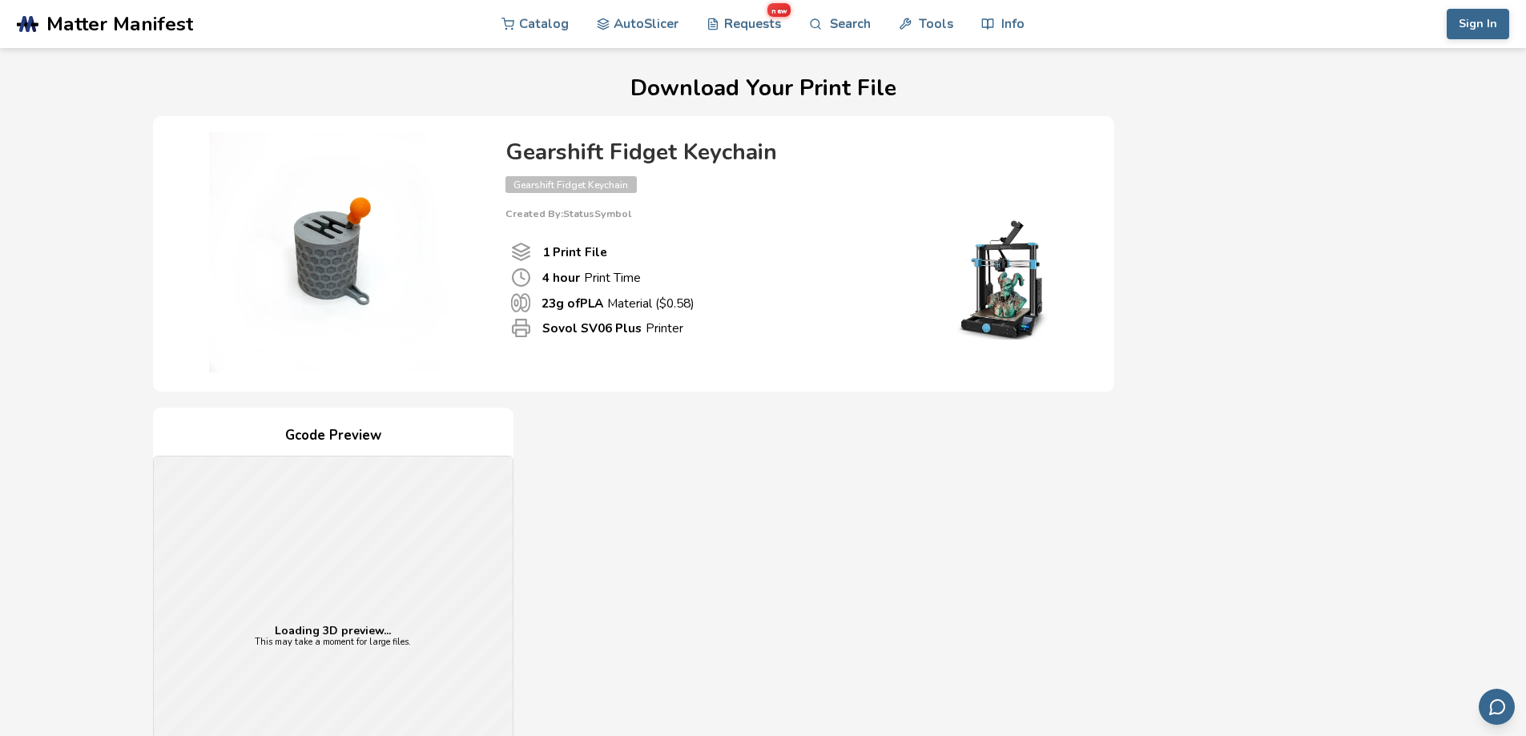
click at [891, 559] on div "Gcode Preview Loading 3D preview... This may take a moment for large files. Pri…" at bounding box center [634, 699] width 962 height 583
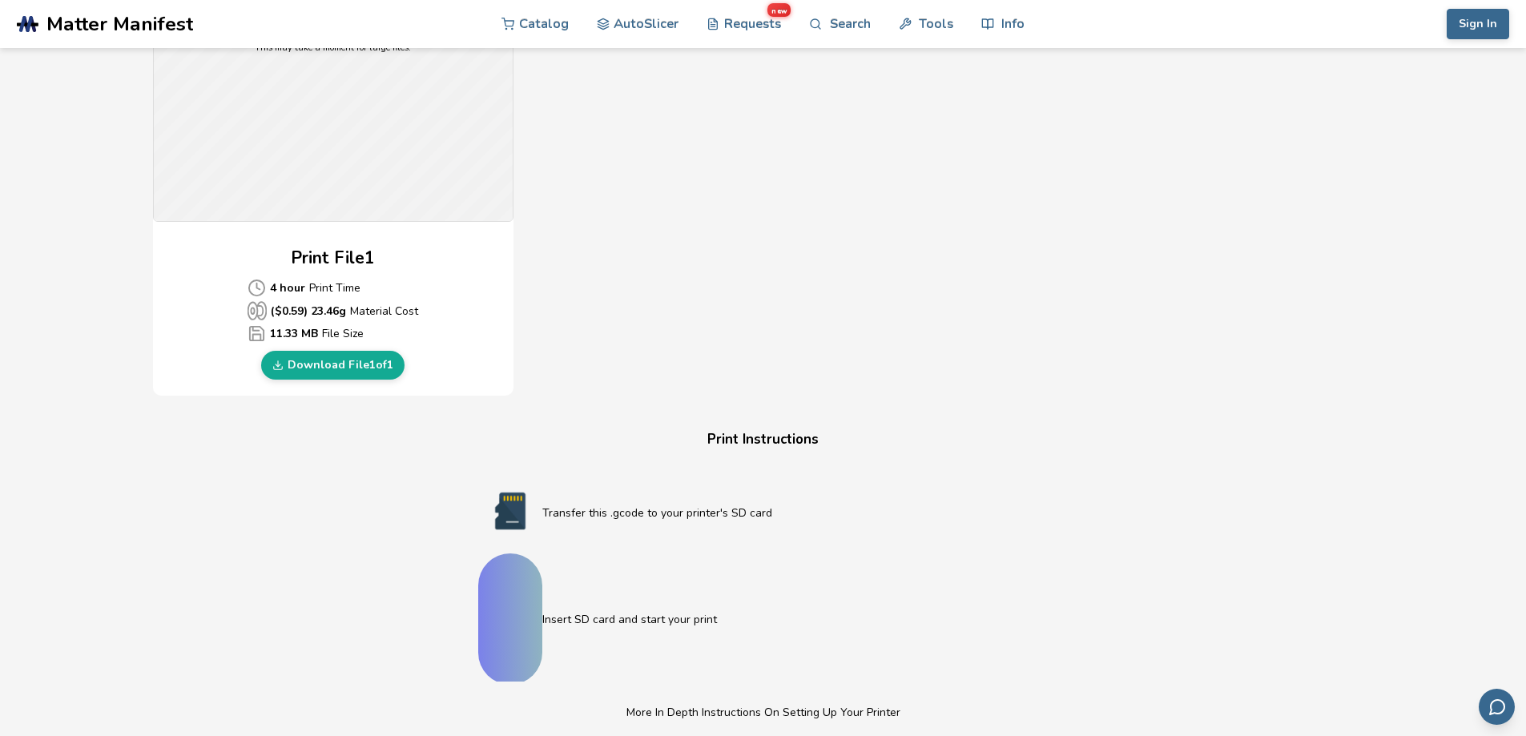
scroll to position [801, 0]
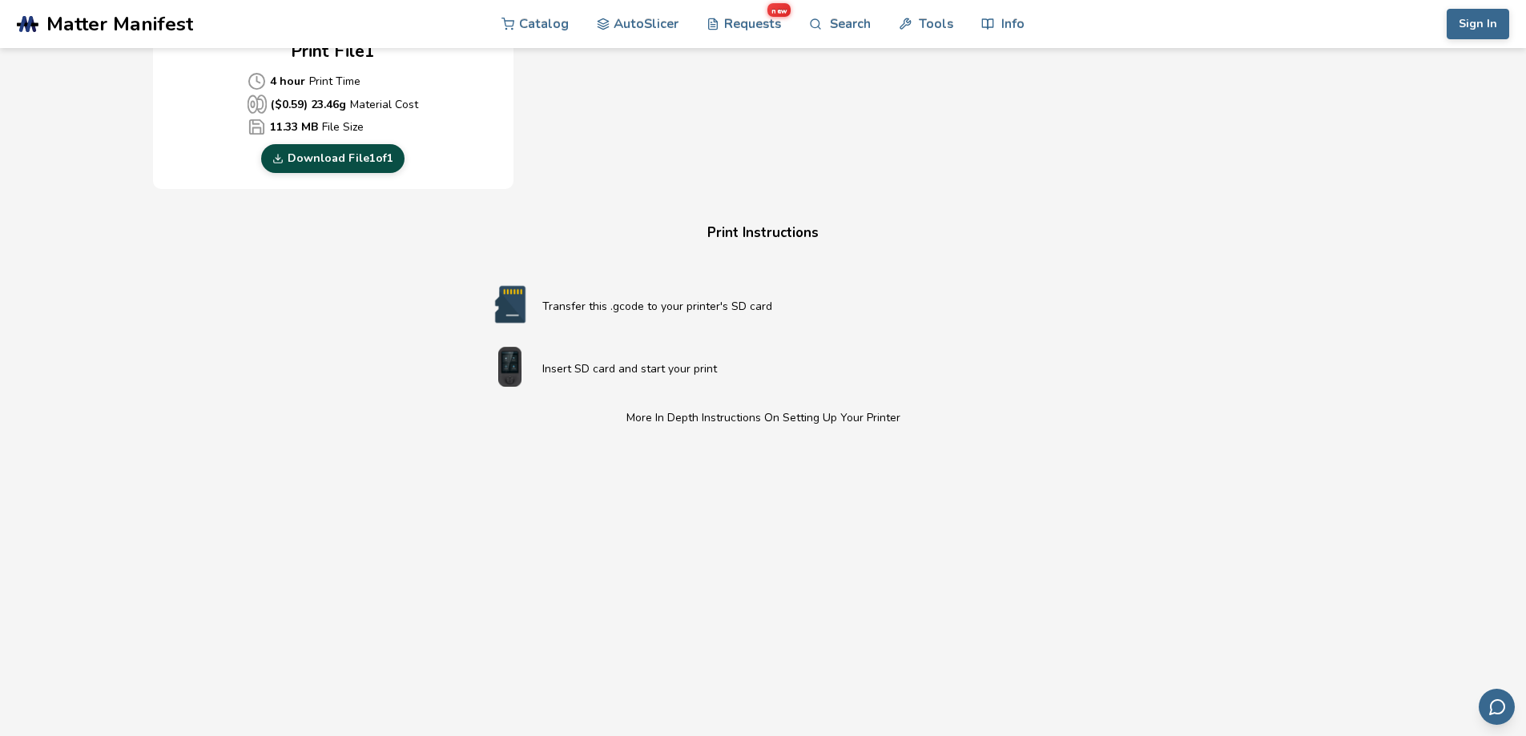
click at [307, 163] on link "Download File 1 of 1" at bounding box center [332, 158] width 143 height 29
